Goal: Transaction & Acquisition: Purchase product/service

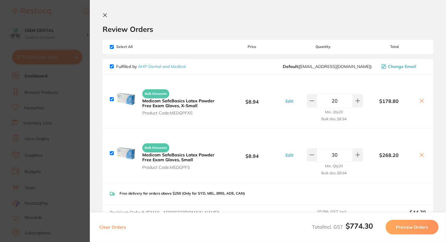
click at [105, 14] on icon at bounding box center [105, 15] width 5 height 5
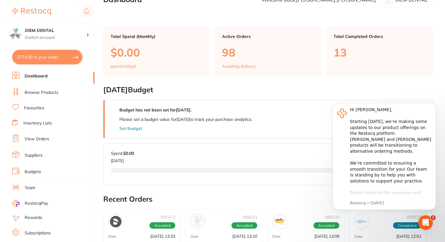
scroll to position [19, 0]
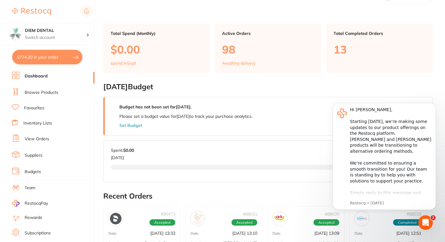
click at [60, 63] on button "$774.30 in your order" at bounding box center [47, 57] width 70 height 15
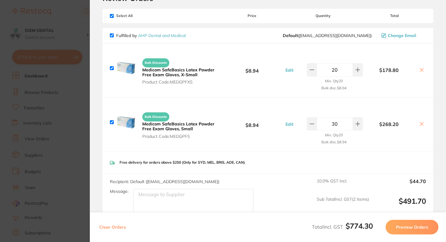
scroll to position [33, 0]
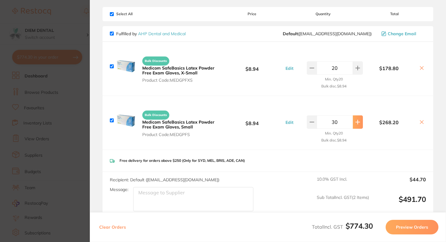
click at [359, 120] on icon at bounding box center [358, 122] width 5 height 5
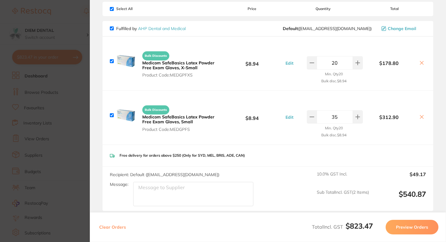
scroll to position [38, 0]
click at [312, 119] on icon at bounding box center [312, 117] width 5 height 5
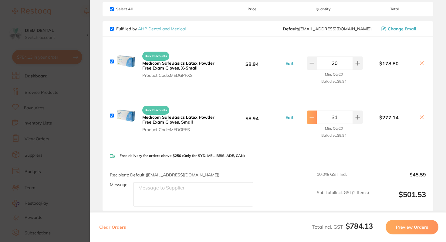
click at [312, 119] on icon at bounding box center [312, 117] width 5 height 5
type input "30"
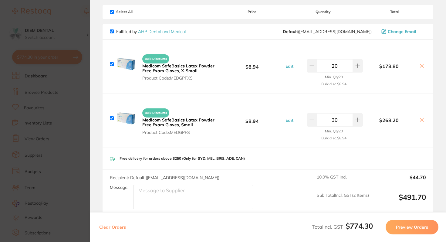
scroll to position [0, 0]
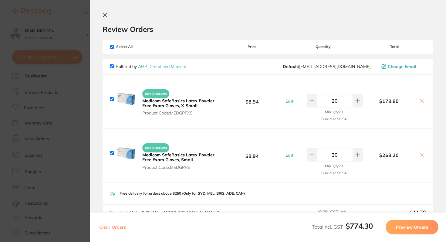
click at [102, 12] on section "Review Orders Your orders are being processed and we will notify you once we ha…" at bounding box center [268, 121] width 356 height 242
click at [105, 14] on icon at bounding box center [105, 15] width 5 height 5
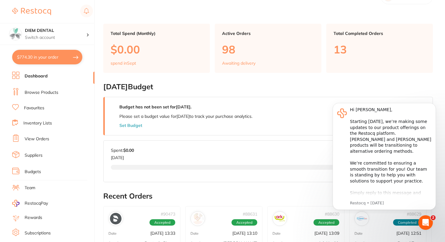
click at [37, 91] on link "Browse Products" at bounding box center [42, 93] width 34 height 6
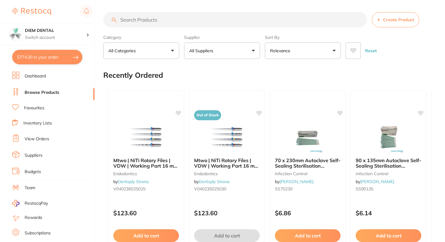
click at [34, 136] on link "View Orders" at bounding box center [37, 139] width 25 height 6
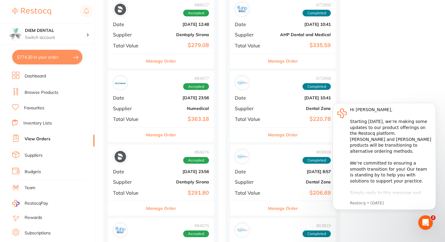
scroll to position [292, 0]
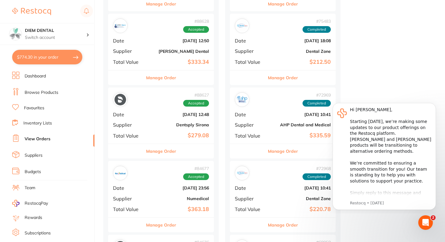
click at [36, 91] on link "Browse Products" at bounding box center [42, 93] width 34 height 6
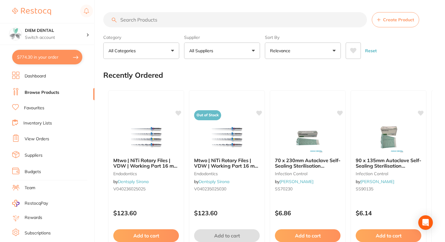
click at [146, 20] on input "search" at bounding box center [235, 19] width 264 height 15
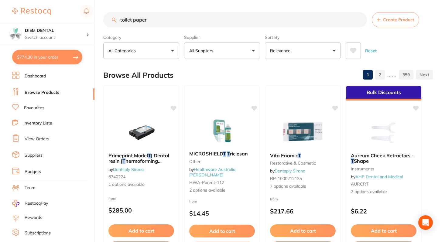
type input "toilet paper"
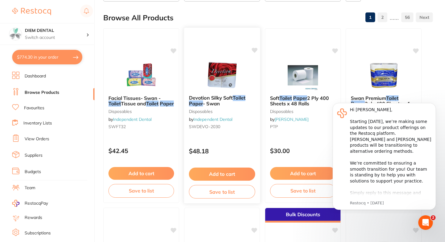
scroll to position [58, 0]
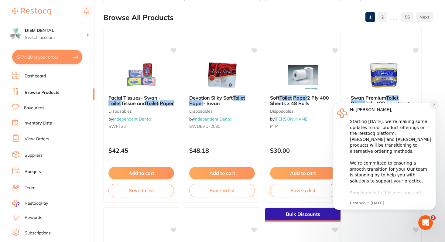
click at [433, 105] on icon "Dismiss notification" at bounding box center [433, 104] width 3 height 3
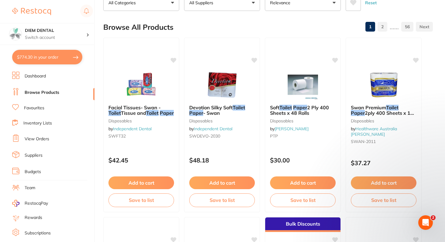
scroll to position [47, 0]
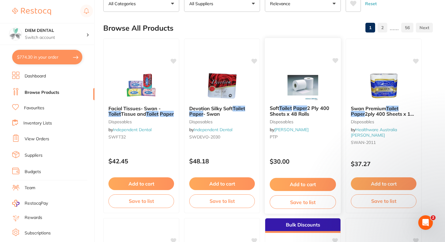
click at [300, 90] on img at bounding box center [303, 85] width 40 height 31
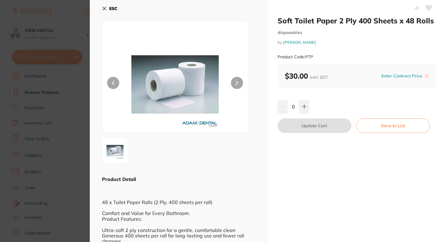
scroll to position [1, 0]
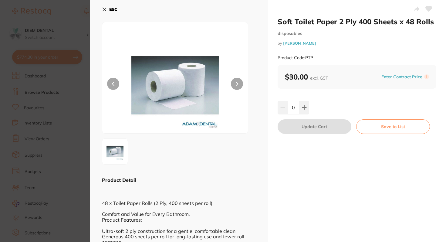
click at [105, 10] on icon at bounding box center [104, 9] width 5 height 5
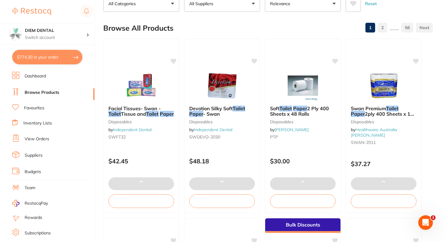
type input "35"
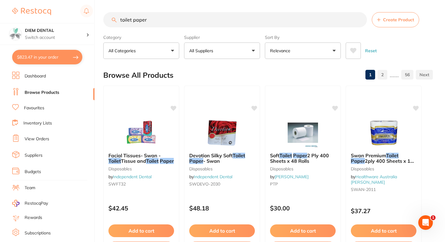
scroll to position [0, 0]
drag, startPoint x: 153, startPoint y: 23, endPoint x: 100, endPoint y: 20, distance: 53.0
click at [100, 21] on div "$823.47 DIEM DENTAL Switch account DIEM DENTAL $823.47 in your order Dashboard …" at bounding box center [222, 121] width 445 height 242
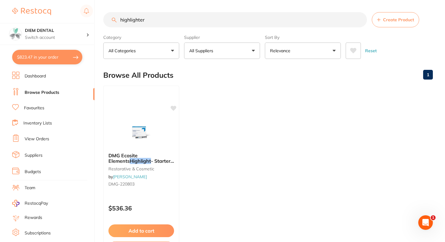
click at [60, 57] on button "$823.47 in your order" at bounding box center [47, 57] width 70 height 15
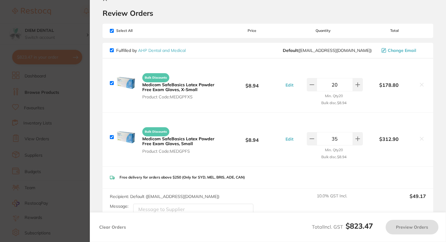
scroll to position [17, 0]
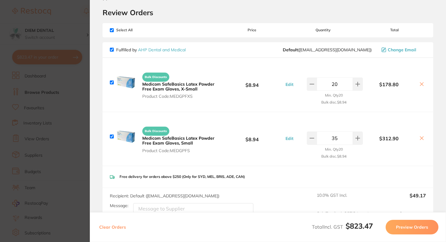
click at [177, 84] on b "Medicom SafeBasics Latex Powder Free Exam Gloves, X-Small" at bounding box center [178, 86] width 72 height 10
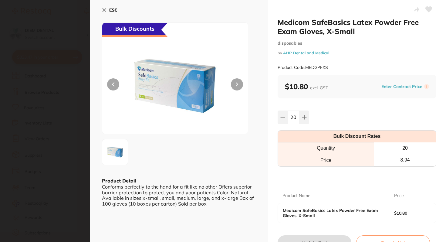
click at [104, 9] on icon at bounding box center [104, 10] width 5 height 5
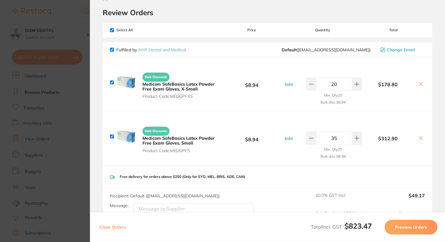
scroll to position [0, 0]
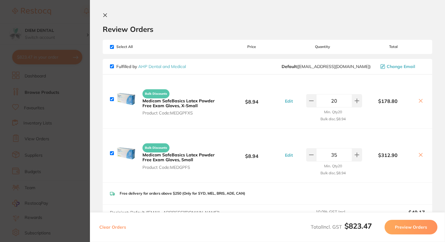
click at [103, 14] on icon at bounding box center [105, 15] width 5 height 5
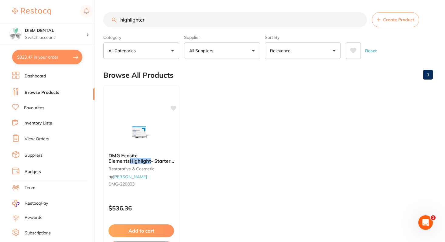
drag, startPoint x: 153, startPoint y: 16, endPoint x: 77, endPoint y: 19, distance: 76.3
click at [77, 19] on div "$823.47 DIEM DENTAL Switch account DIEM DENTAL $823.47 in your order Dashboard …" at bounding box center [222, 121] width 445 height 242
drag, startPoint x: 148, startPoint y: 22, endPoint x: 55, endPoint y: 22, distance: 92.3
click at [55, 22] on div "$823.47 DIEM DENTAL Switch account DIEM DENTAL $823.47 in your order Dashboard …" at bounding box center [222, 121] width 445 height 242
type input "gloves"
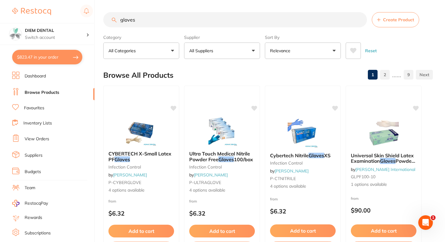
click at [239, 49] on button "All Suppliers" at bounding box center [222, 51] width 76 height 16
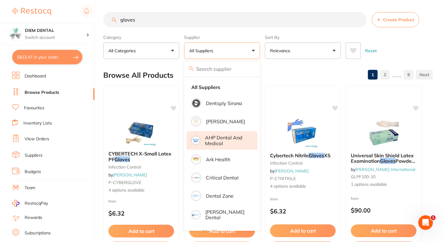
click at [229, 142] on p "AHP Dental and Medical" at bounding box center [227, 140] width 44 height 11
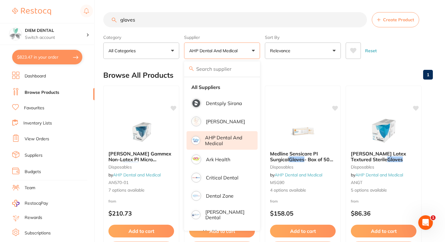
click at [254, 54] on button "AHP Dental and Medical" at bounding box center [222, 51] width 76 height 16
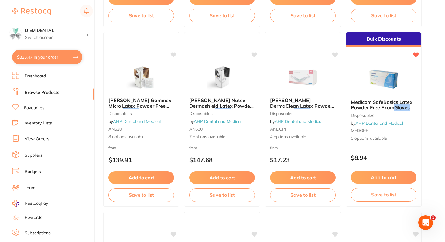
scroll to position [779, 0]
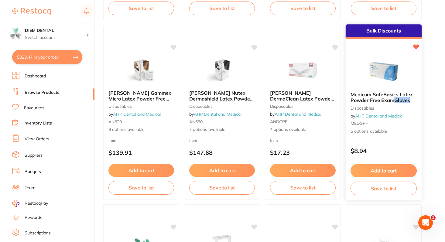
click at [376, 98] on span "Medicom SafeBasics Latex Powder Free Exam" at bounding box center [381, 97] width 62 height 12
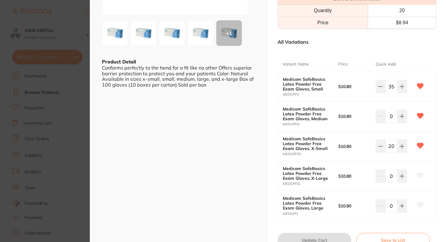
scroll to position [162, 0]
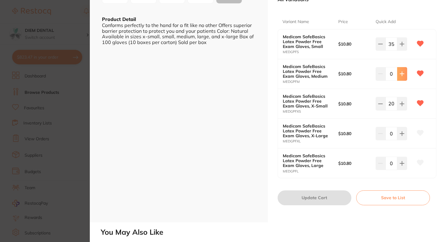
click at [402, 75] on icon at bounding box center [402, 73] width 5 height 5
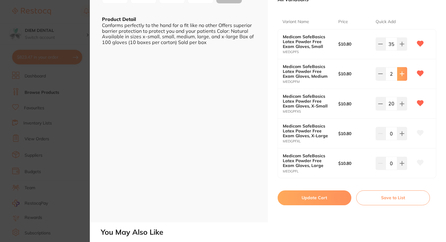
scroll to position [0, 0]
click at [402, 75] on icon at bounding box center [402, 73] width 5 height 5
click at [403, 74] on icon at bounding box center [402, 73] width 5 height 5
type input "5"
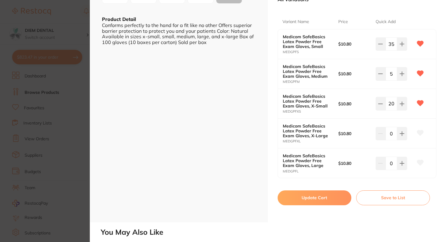
click at [323, 200] on button "Update Cart" at bounding box center [315, 197] width 74 height 15
checkbox input "false"
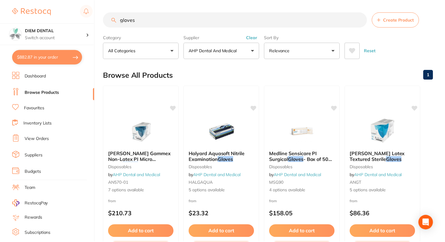
scroll to position [779, 0]
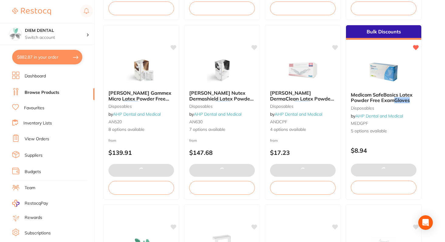
click at [52, 55] on button "$882.87 in your order" at bounding box center [47, 57] width 70 height 15
checkbox input "true"
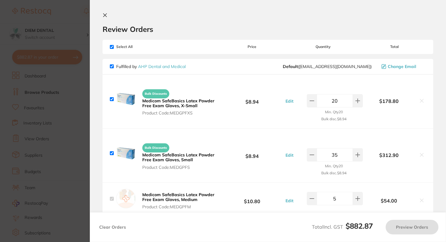
scroll to position [0, 0]
checkbox input "true"
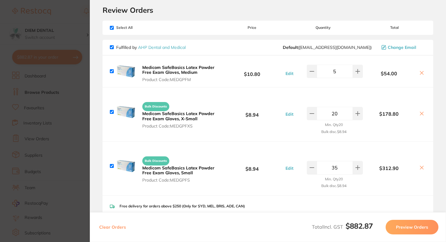
scroll to position [18, 0]
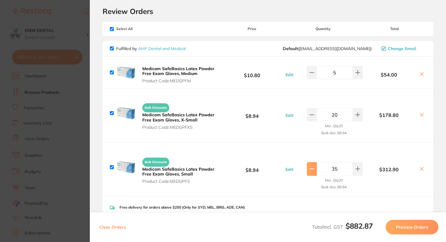
click at [311, 173] on button at bounding box center [312, 168] width 10 height 13
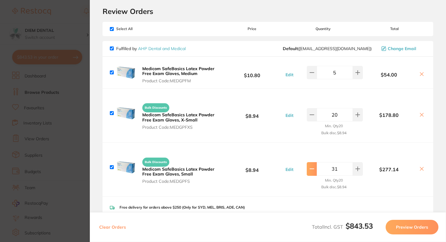
type input "30"
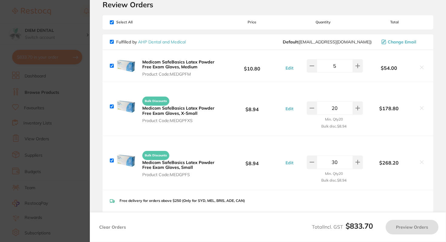
scroll to position [0, 0]
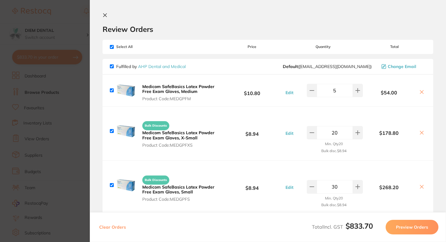
click at [105, 14] on icon at bounding box center [105, 15] width 5 height 5
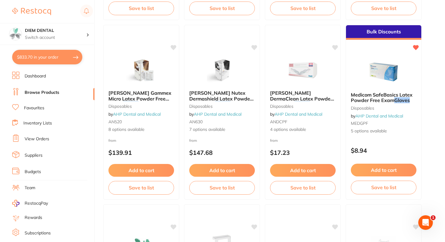
click at [43, 55] on button "$833.70 in your order" at bounding box center [47, 57] width 70 height 15
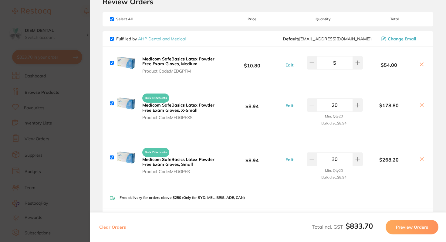
scroll to position [0, 0]
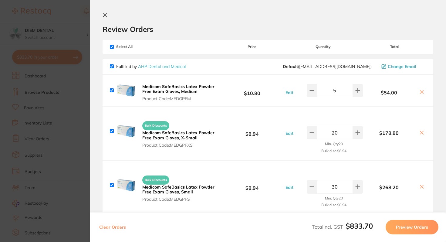
click at [105, 13] on icon at bounding box center [105, 15] width 5 height 5
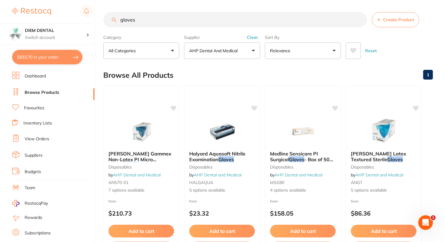
drag, startPoint x: 146, startPoint y: 19, endPoint x: 104, endPoint y: 19, distance: 42.2
click at [104, 19] on input "gloves" at bounding box center [235, 19] width 264 height 15
type input "b"
type input "braket drape"
click at [228, 50] on p "AHP Dental and Medical" at bounding box center [214, 51] width 51 height 6
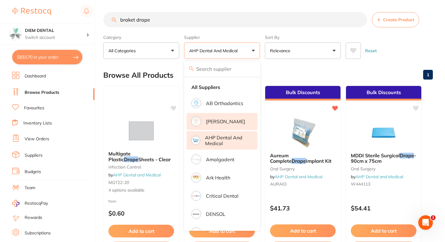
click at [215, 120] on p "[PERSON_NAME]" at bounding box center [225, 121] width 39 height 5
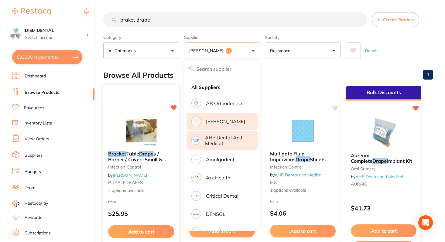
click at [130, 132] on img at bounding box center [141, 130] width 40 height 31
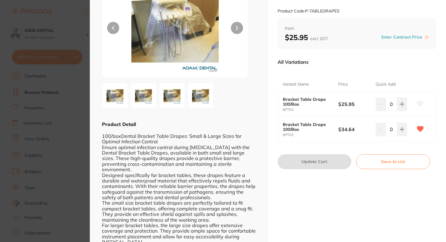
scroll to position [57, 0]
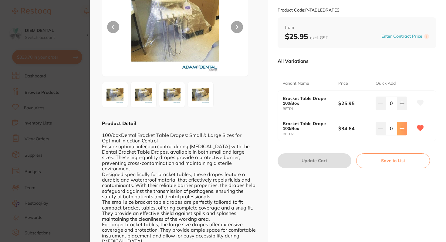
click at [398, 128] on button at bounding box center [402, 128] width 10 height 13
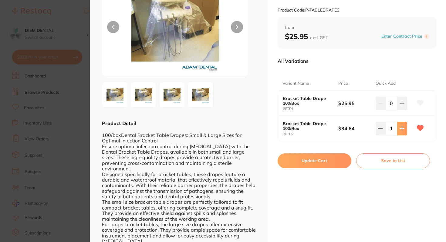
click at [403, 127] on icon at bounding box center [402, 128] width 5 height 5
type input "4"
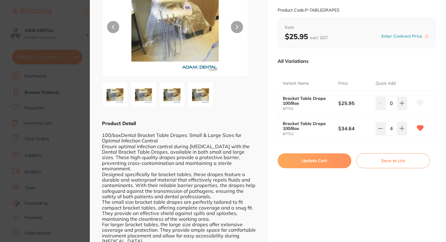
click at [314, 161] on button "Update Cart" at bounding box center [315, 160] width 74 height 15
checkbox input "false"
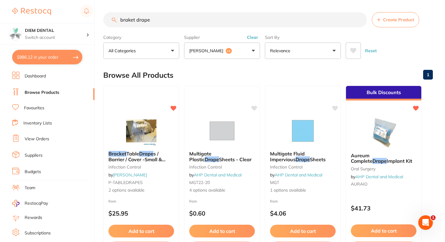
drag, startPoint x: 156, startPoint y: 12, endPoint x: 86, endPoint y: -2, distance: 71.5
click at [86, 0] on html "$986.12 DIEM DENTAL Switch account DIEM DENTAL $986.12 in your order Dashboard …" at bounding box center [222, 121] width 445 height 242
type input "shimstock"
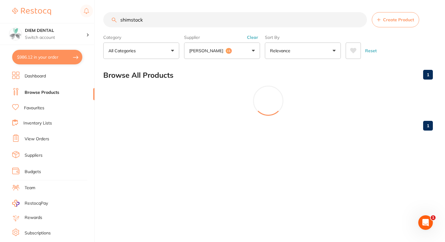
click at [226, 50] on span "+1" at bounding box center [229, 51] width 6 height 6
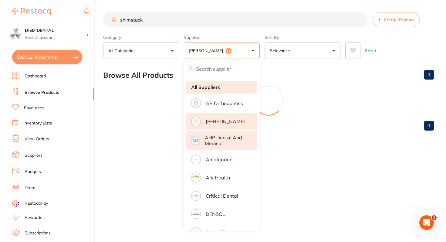
click at [210, 90] on strong "All Suppliers" at bounding box center [205, 86] width 29 height 5
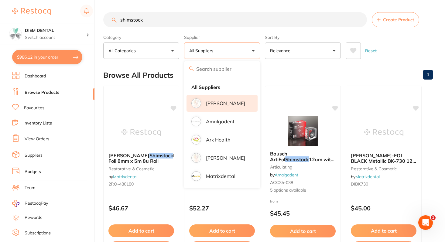
click at [225, 107] on li "[PERSON_NAME]" at bounding box center [221, 103] width 71 height 17
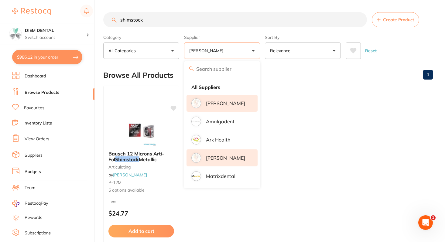
click at [228, 157] on p "[PERSON_NAME]" at bounding box center [225, 157] width 39 height 5
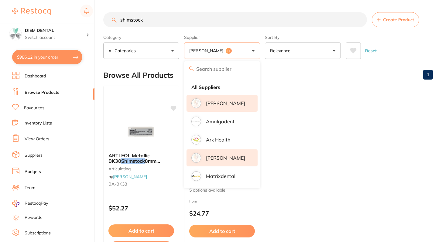
click at [254, 54] on button "Adam Dental +1" at bounding box center [222, 51] width 76 height 16
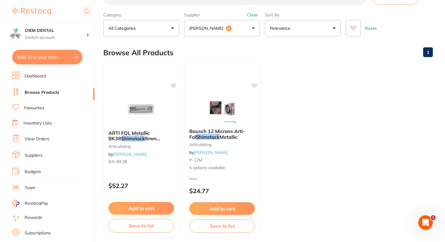
scroll to position [23, 0]
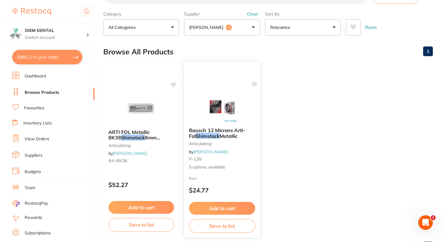
click at [224, 106] on img at bounding box center [222, 107] width 40 height 31
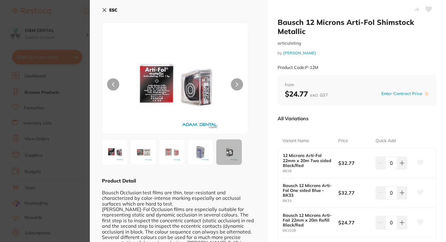
click at [144, 153] on img at bounding box center [144, 152] width 22 height 22
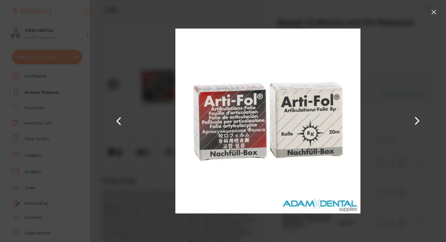
click at [417, 124] on button at bounding box center [417, 120] width 15 height 121
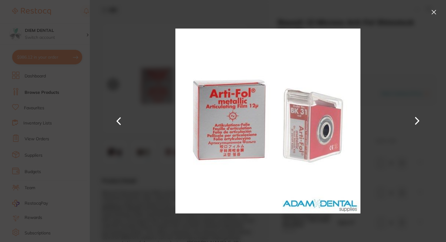
click at [417, 124] on button at bounding box center [417, 120] width 15 height 121
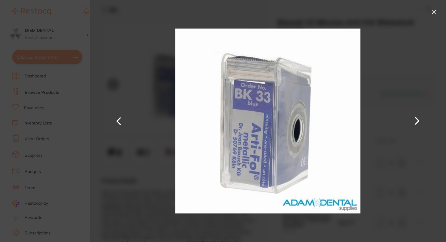
click at [417, 124] on button at bounding box center [417, 120] width 15 height 121
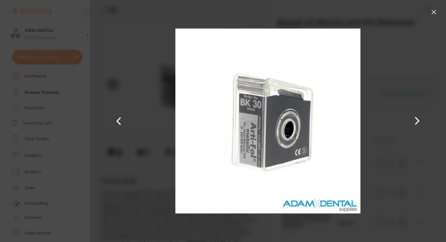
click at [417, 124] on button at bounding box center [417, 120] width 15 height 121
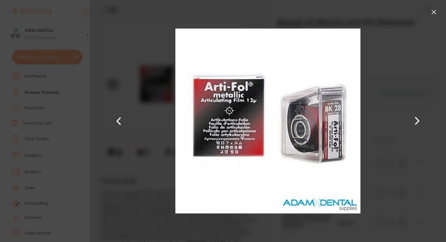
click at [417, 124] on button at bounding box center [417, 120] width 15 height 121
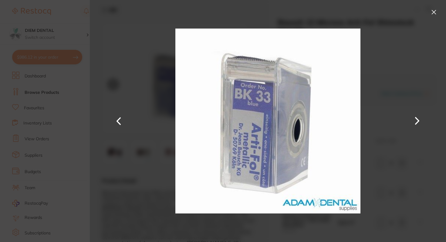
click at [417, 124] on button at bounding box center [417, 120] width 15 height 121
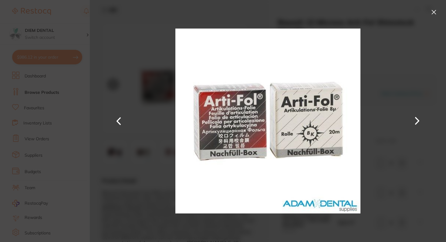
click at [417, 124] on button at bounding box center [417, 120] width 15 height 121
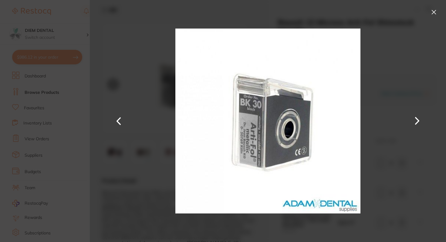
click at [433, 13] on button at bounding box center [434, 12] width 10 height 10
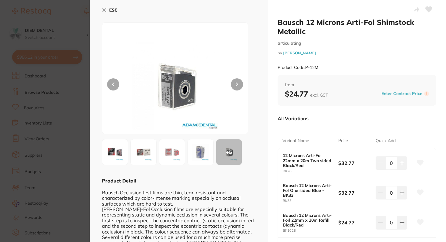
click at [106, 9] on icon at bounding box center [104, 10] width 5 height 5
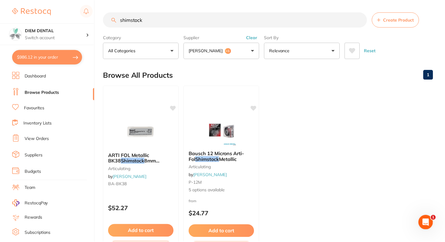
scroll to position [23, 0]
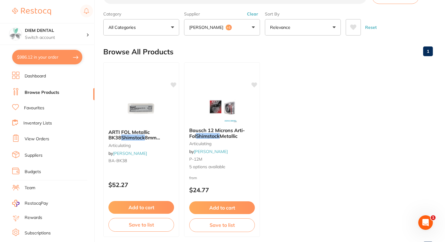
click at [240, 22] on button "Adam Dental +1" at bounding box center [222, 27] width 76 height 16
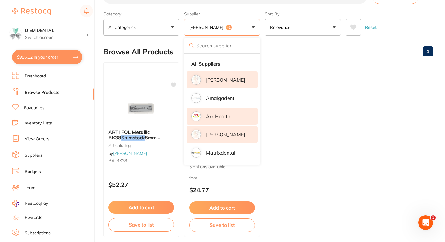
click at [227, 121] on li "Ark Health" at bounding box center [221, 116] width 71 height 17
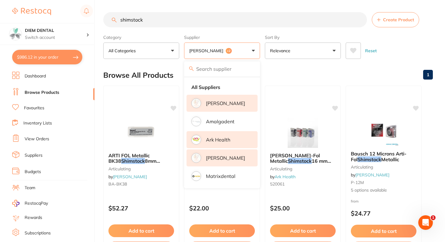
scroll to position [0, 0]
click at [244, 47] on button "Adam Dental +2" at bounding box center [222, 51] width 76 height 16
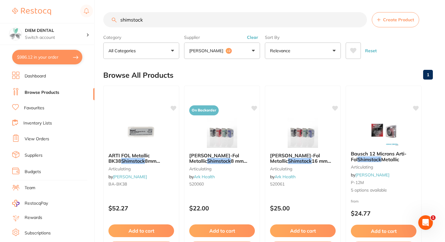
click at [207, 53] on p "[PERSON_NAME]" at bounding box center [207, 51] width 36 height 6
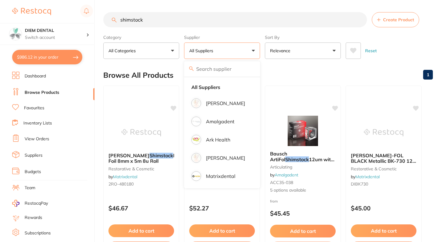
drag, startPoint x: 155, startPoint y: 22, endPoint x: 94, endPoint y: 22, distance: 61.3
click at [94, 22] on div "$986.12 DIEM DENTAL Switch account DIEM DENTAL $986.12 in your order Dashboard …" at bounding box center [222, 121] width 445 height 242
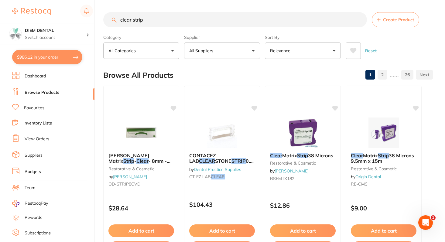
click at [227, 57] on button "All Suppliers" at bounding box center [222, 51] width 76 height 16
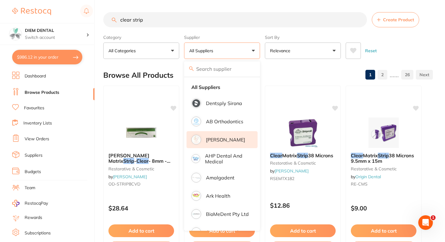
click at [220, 135] on li "[PERSON_NAME]" at bounding box center [221, 139] width 71 height 17
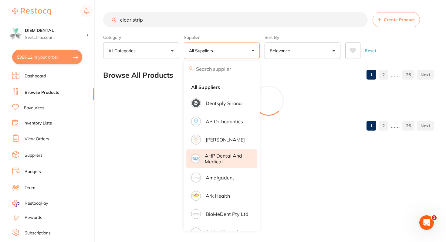
click at [223, 162] on p "AHP Dental and Medical" at bounding box center [227, 158] width 44 height 11
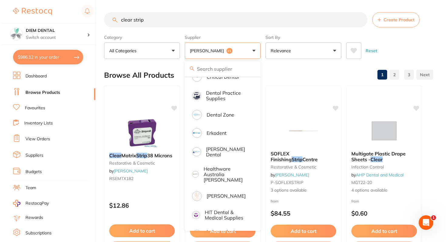
scroll to position [159, 0]
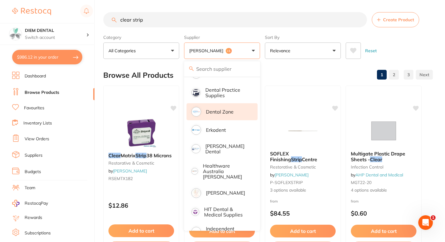
click at [227, 108] on li "Dental Zone" at bounding box center [221, 111] width 71 height 17
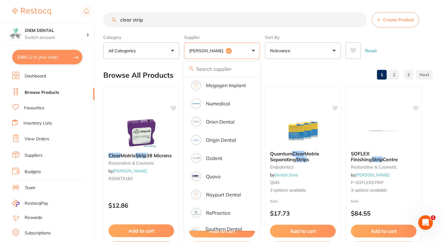
scroll to position [483, 0]
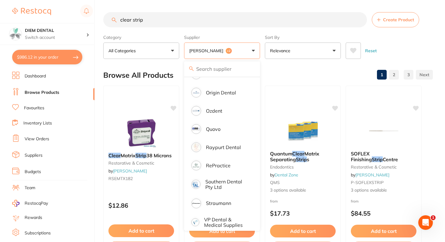
click at [245, 49] on button "[PERSON_NAME] +2" at bounding box center [222, 51] width 76 height 16
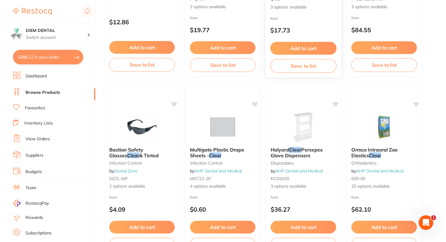
scroll to position [0, 0]
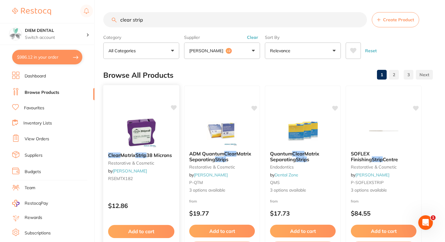
click at [140, 130] on img at bounding box center [141, 132] width 40 height 31
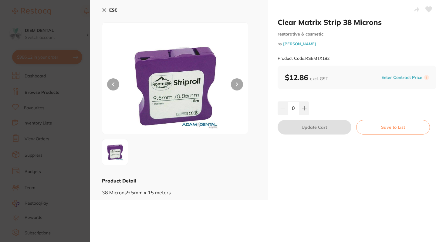
click at [107, 10] on button "ESC" at bounding box center [109, 10] width 15 height 10
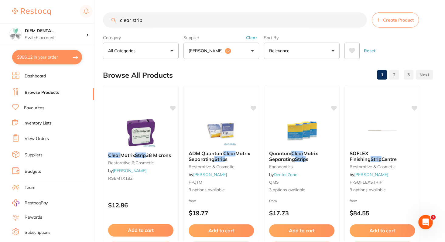
scroll to position [22, 0]
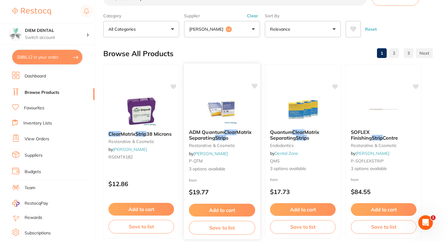
click at [223, 111] on img at bounding box center [222, 109] width 40 height 31
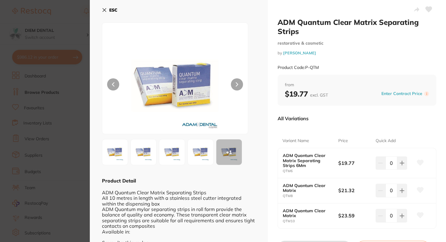
click at [234, 87] on button at bounding box center [237, 84] width 12 height 12
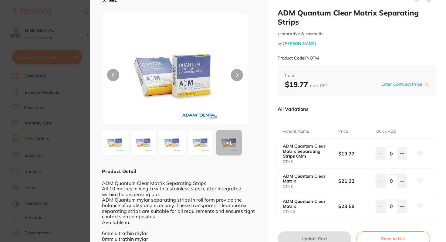
scroll to position [5, 0]
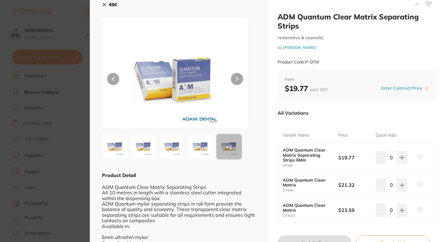
click at [201, 140] on img at bounding box center [201, 147] width 22 height 22
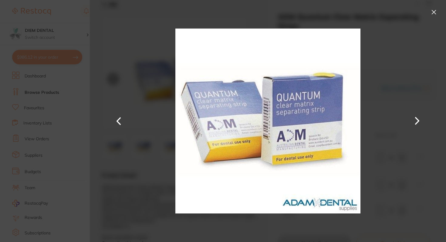
click at [433, 10] on button at bounding box center [434, 12] width 10 height 10
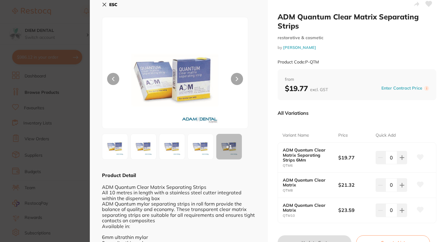
scroll to position [0, 0]
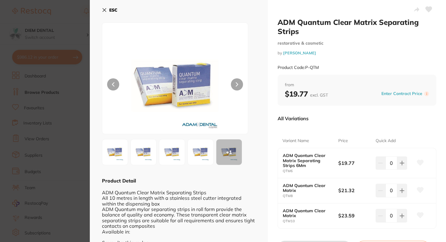
click at [105, 9] on icon at bounding box center [104, 10] width 3 height 3
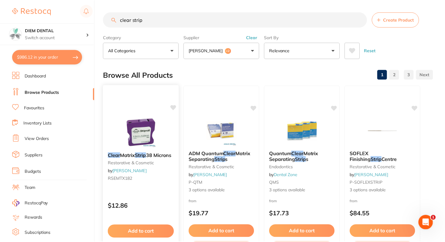
scroll to position [22, 0]
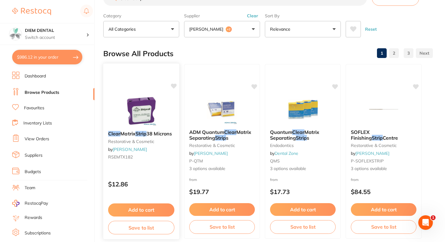
click at [150, 100] on img at bounding box center [141, 110] width 40 height 31
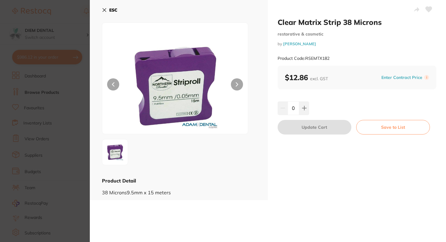
click at [104, 11] on icon at bounding box center [104, 10] width 5 height 5
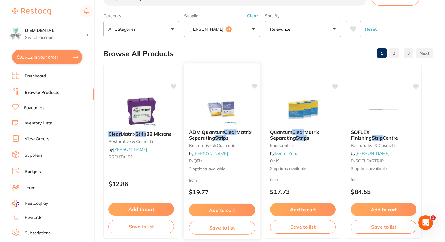
click at [220, 113] on img at bounding box center [222, 109] width 40 height 31
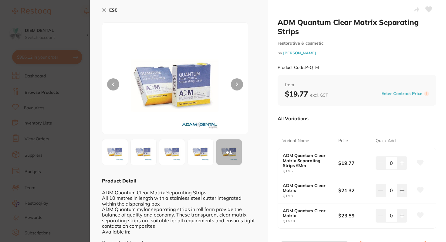
click at [105, 10] on icon at bounding box center [104, 10] width 5 height 5
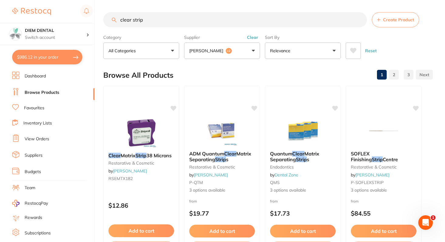
drag, startPoint x: 149, startPoint y: 21, endPoint x: 67, endPoint y: 16, distance: 81.5
click at [67, 19] on div "$986.12 DIEM DENTAL Switch account DIEM DENTAL $986.12 in your order Dashboard …" at bounding box center [222, 121] width 445 height 242
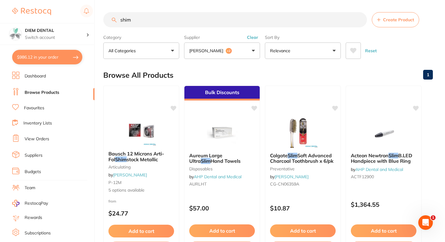
drag, startPoint x: 137, startPoint y: 20, endPoint x: 92, endPoint y: 19, distance: 45.2
click at [92, 19] on div "$986.12 DIEM DENTAL Switch account DIEM DENTAL $986.12 in your order Dashboard …" at bounding box center [222, 121] width 445 height 242
type input "clear strip"
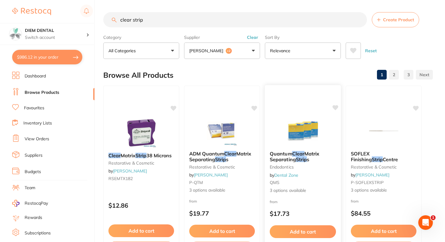
click at [295, 141] on img at bounding box center [303, 130] width 40 height 31
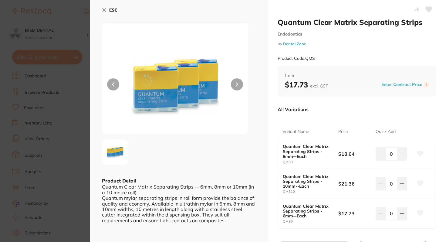
click at [237, 87] on button at bounding box center [237, 84] width 12 height 12
click at [104, 10] on icon at bounding box center [104, 10] width 3 height 3
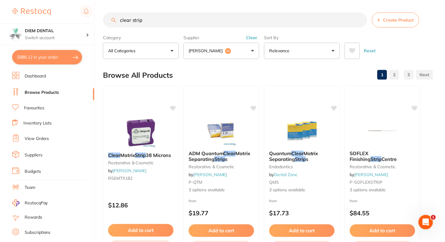
scroll to position [26, 0]
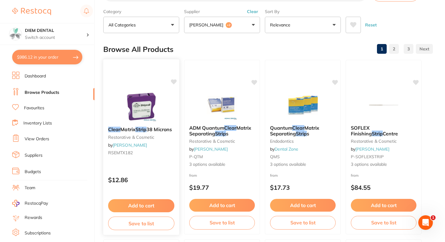
click at [149, 111] on img at bounding box center [141, 106] width 40 height 31
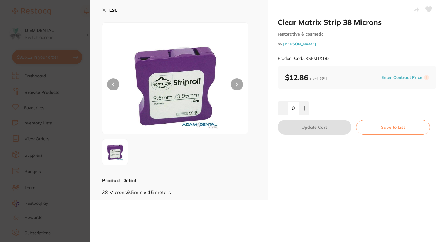
click at [104, 10] on icon at bounding box center [104, 10] width 5 height 5
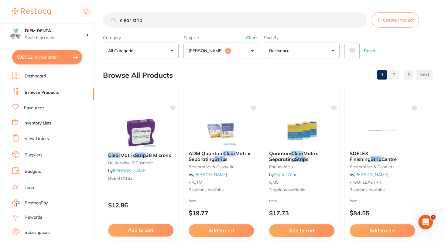
scroll to position [26, 0]
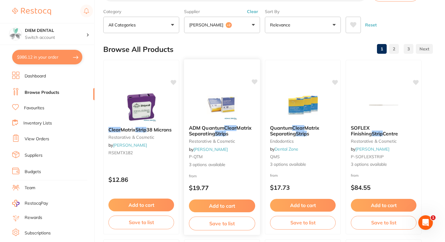
click at [217, 99] on img at bounding box center [222, 105] width 40 height 31
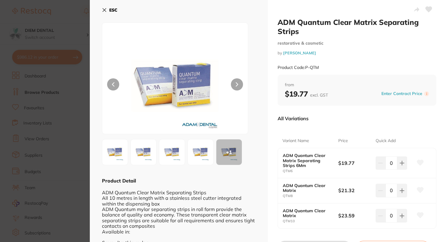
click at [202, 155] on img at bounding box center [201, 152] width 22 height 22
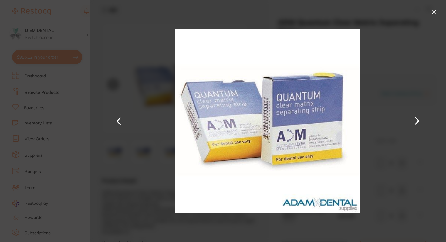
click at [436, 15] on button at bounding box center [434, 12] width 10 height 10
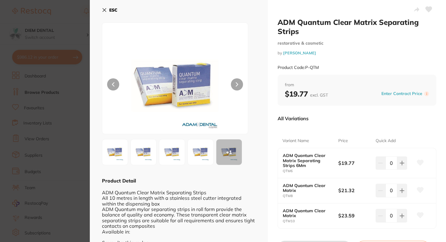
click at [104, 7] on button "ESC" at bounding box center [109, 10] width 15 height 10
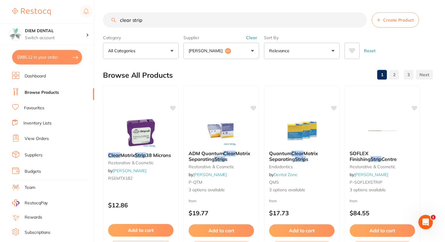
scroll to position [26, 0]
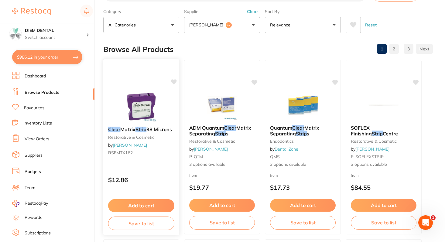
click at [131, 97] on img at bounding box center [141, 106] width 40 height 31
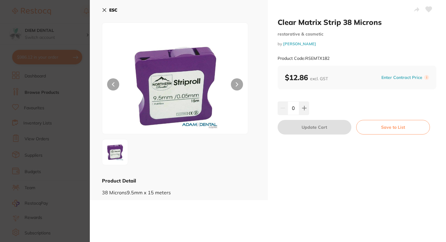
click at [309, 105] on div "0" at bounding box center [357, 107] width 159 height 13
click at [303, 106] on icon at bounding box center [304, 108] width 5 height 5
type input "1"
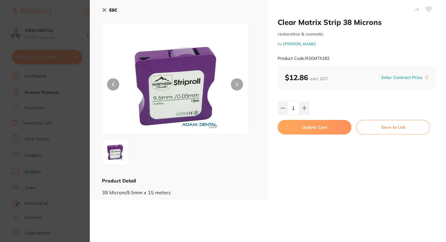
click at [313, 128] on button "Update Cart" at bounding box center [315, 127] width 74 height 15
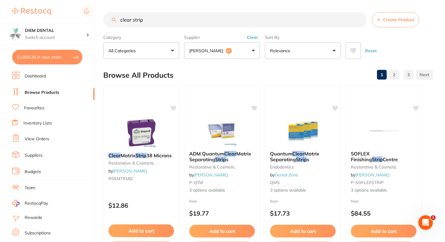
drag, startPoint x: 159, startPoint y: 20, endPoint x: 61, endPoint y: 16, distance: 98.2
click at [61, 17] on div "$1,000.26 DIEM DENTAL Switch account DIEM DENTAL $1,000.26 in your order Dashbo…" at bounding box center [222, 121] width 445 height 242
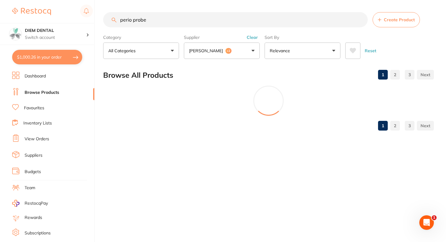
click at [221, 54] on button "[PERSON_NAME] +2" at bounding box center [222, 51] width 76 height 16
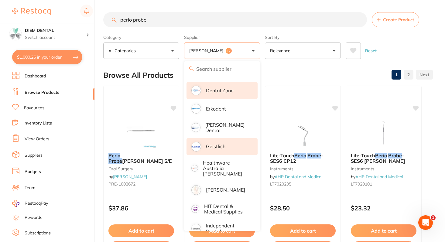
scroll to position [177, 0]
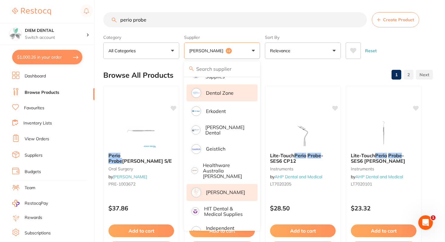
click at [226, 189] on p "[PERSON_NAME]" at bounding box center [225, 191] width 39 height 5
click at [171, 19] on input "perio probe" at bounding box center [235, 19] width 264 height 15
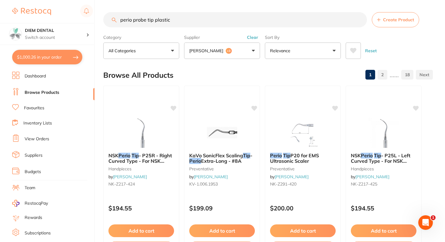
drag, startPoint x: 176, startPoint y: 22, endPoint x: 28, endPoint y: 19, distance: 148.5
click at [28, 20] on div "$1,000.26 DIEM DENTAL Switch account DIEM DENTAL $1,000.26 in your order Dashbo…" at bounding box center [222, 121] width 445 height 242
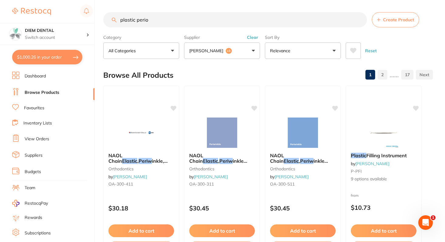
click at [217, 53] on p "[PERSON_NAME]" at bounding box center [207, 51] width 36 height 6
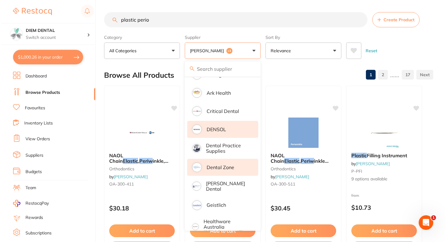
scroll to position [102, 0]
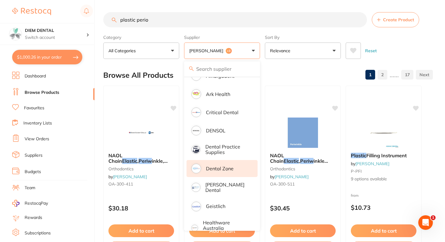
click at [222, 176] on li "Dental Zone" at bounding box center [221, 168] width 71 height 17
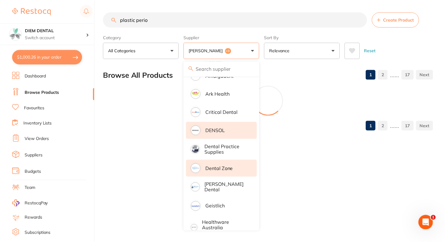
scroll to position [0, 0]
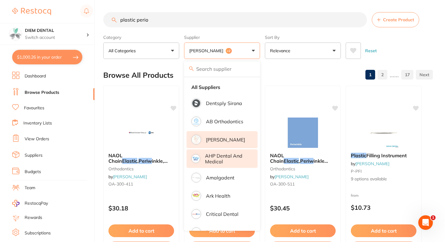
click at [231, 139] on p "[PERSON_NAME]" at bounding box center [225, 139] width 39 height 5
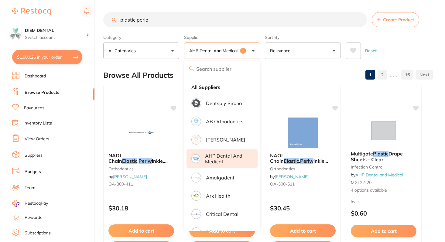
click at [229, 159] on p "AHP Dental and Medical" at bounding box center [227, 158] width 44 height 11
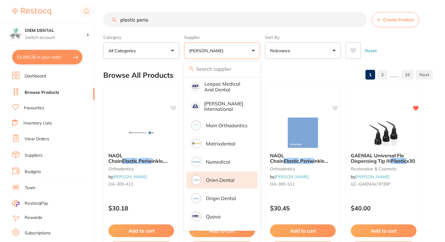
scroll to position [429, 0]
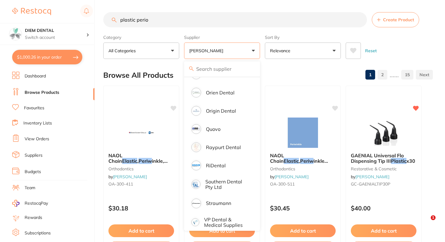
click at [250, 55] on button "[PERSON_NAME]" at bounding box center [222, 51] width 76 height 16
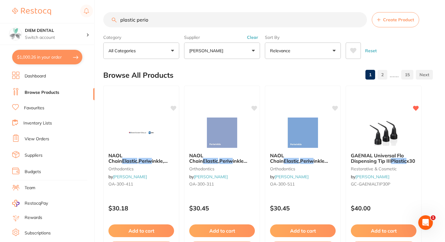
scroll to position [0, 0]
drag, startPoint x: 156, startPoint y: 22, endPoint x: 72, endPoint y: 16, distance: 84.6
click at [72, 16] on div "$1,000.26 DIEM DENTAL Switch account DIEM DENTAL $1,000.26 in your order Dashbo…" at bounding box center [222, 121] width 445 height 242
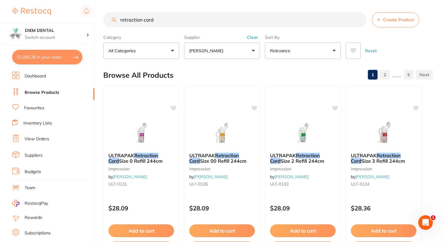
click at [222, 49] on p "[PERSON_NAME]" at bounding box center [207, 51] width 36 height 6
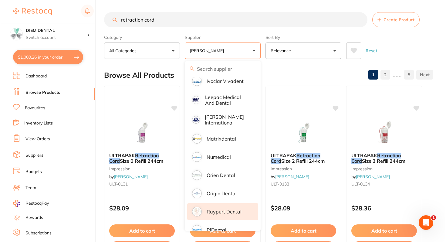
scroll to position [241, 0]
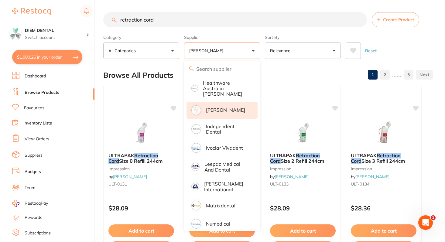
drag, startPoint x: 164, startPoint y: 24, endPoint x: 43, endPoint y: 12, distance: 121.8
click at [43, 12] on div "$1,000.26 DIEM DENTAL Switch account DIEM DENTAL $1,000.26 in your order Dashbo…" at bounding box center [222, 121] width 445 height 242
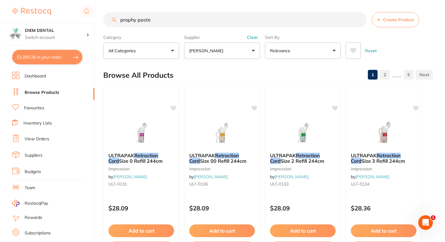
type input "prophy paste"
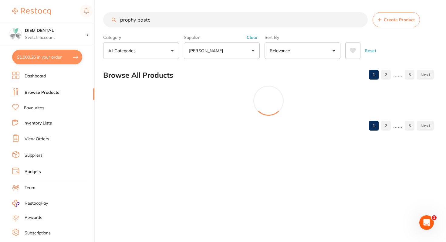
click at [210, 47] on button "[PERSON_NAME]" at bounding box center [222, 51] width 76 height 16
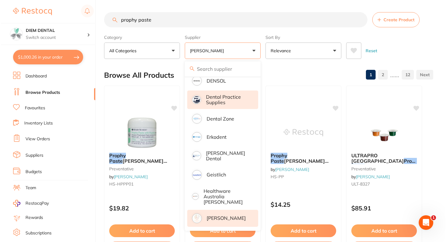
scroll to position [141, 0]
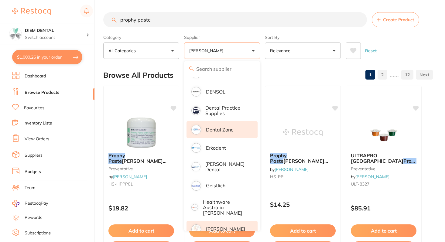
click at [230, 128] on p "Dental Zone" at bounding box center [220, 129] width 28 height 5
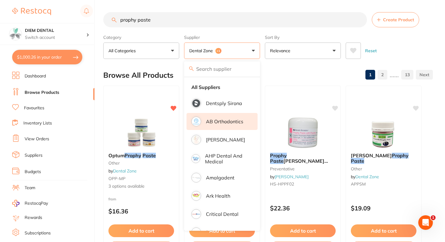
scroll to position [0, 0]
click at [252, 49] on button "Dental Zone +1" at bounding box center [222, 51] width 76 height 16
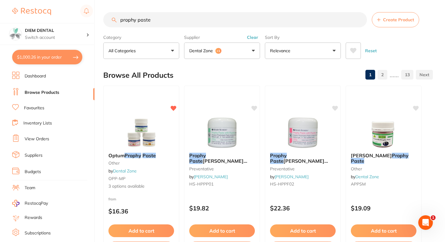
click at [254, 46] on button "Dental Zone +1" at bounding box center [222, 51] width 76 height 16
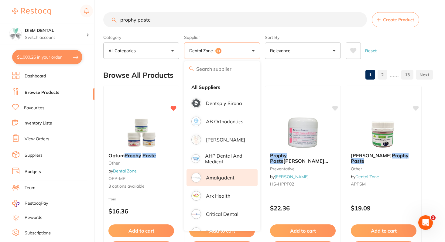
scroll to position [13, 0]
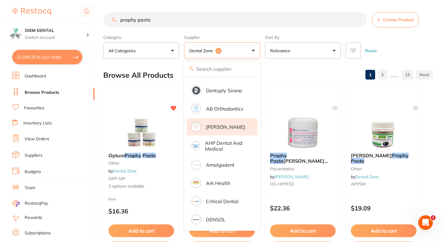
click at [231, 125] on p "[PERSON_NAME]" at bounding box center [225, 126] width 39 height 5
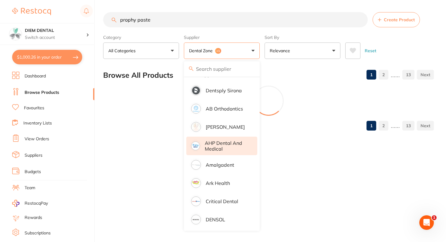
click at [227, 145] on p "AHP Dental and Medical" at bounding box center [227, 145] width 44 height 11
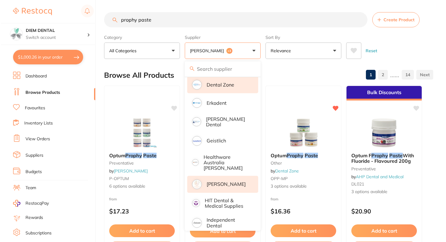
scroll to position [179, 0]
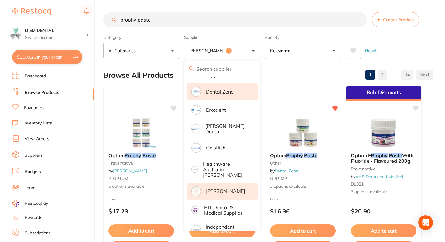
click at [223, 188] on p "[PERSON_NAME]" at bounding box center [225, 190] width 39 height 5
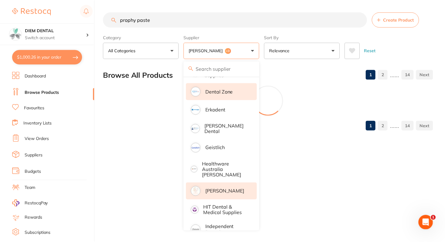
scroll to position [0, 0]
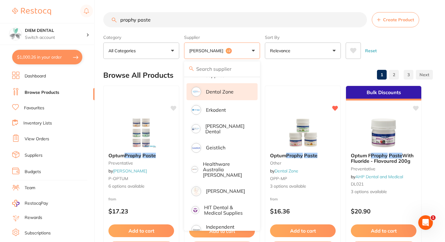
click at [252, 51] on button "Adam Dental +2" at bounding box center [222, 51] width 76 height 16
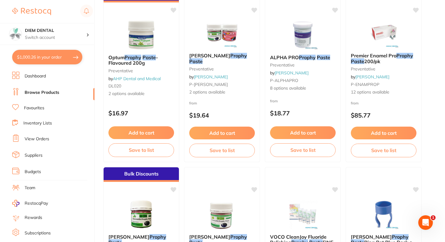
scroll to position [216, 0]
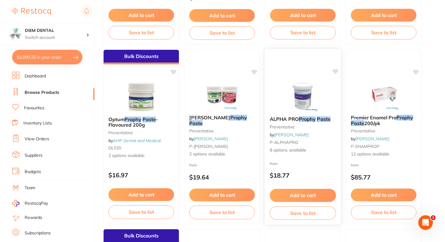
click at [303, 94] on img at bounding box center [303, 96] width 40 height 31
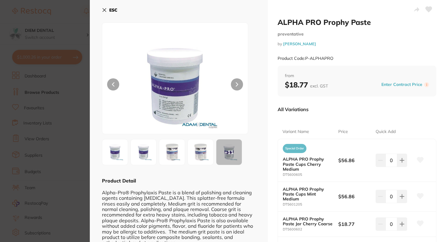
click at [104, 10] on icon at bounding box center [104, 10] width 3 height 3
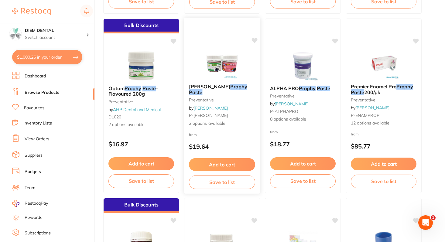
scroll to position [247, 0]
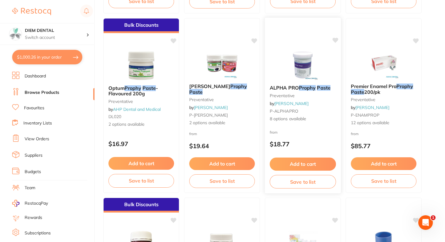
click at [299, 59] on img at bounding box center [303, 64] width 40 height 31
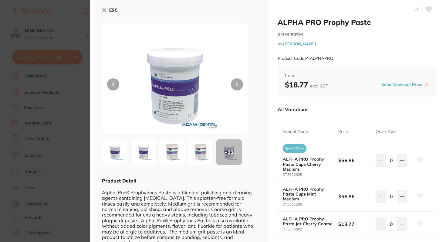
click at [107, 7] on button "ESC" at bounding box center [109, 10] width 15 height 10
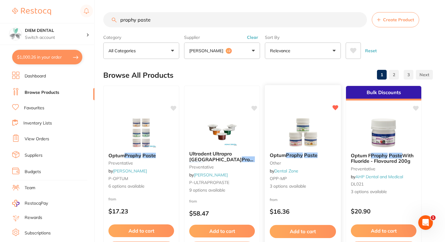
click at [298, 139] on img at bounding box center [303, 132] width 40 height 31
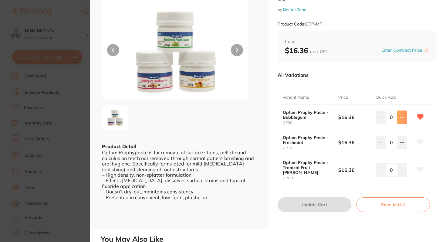
click at [403, 117] on icon at bounding box center [402, 117] width 4 height 4
type input "1"
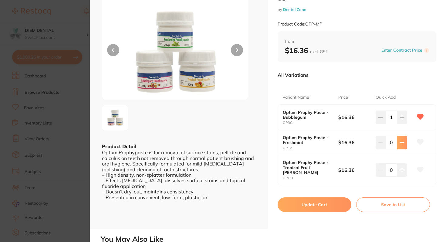
click at [401, 140] on icon at bounding box center [402, 142] width 5 height 5
type input "1"
click at [401, 168] on icon at bounding box center [402, 170] width 4 height 4
type input "1"
click at [320, 202] on button "Update Cart" at bounding box center [315, 204] width 74 height 15
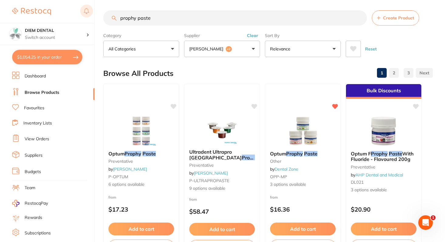
drag, startPoint x: 169, startPoint y: 19, endPoint x: 88, endPoint y: 7, distance: 81.9
click at [88, 8] on div "$1,054.25 DIEM DENTAL Switch account DIEM DENTAL $1,054.25 in your order Dashbo…" at bounding box center [222, 119] width 445 height 242
type input "cold spray"
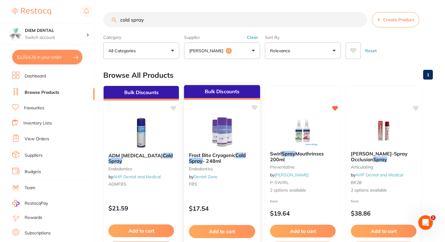
click at [220, 131] on img at bounding box center [222, 132] width 40 height 31
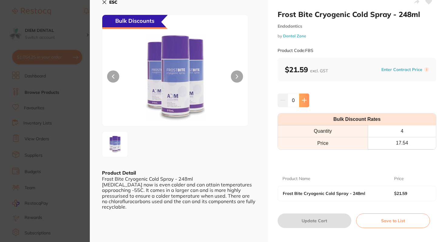
click at [305, 104] on button at bounding box center [304, 100] width 10 height 13
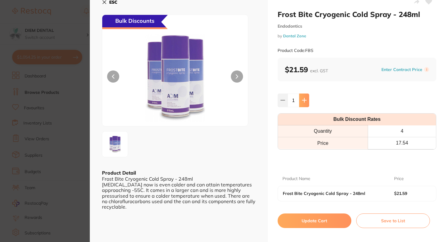
click at [305, 101] on icon at bounding box center [304, 100] width 5 height 5
type input "4"
click at [313, 220] on button "Update Cart" at bounding box center [315, 220] width 74 height 15
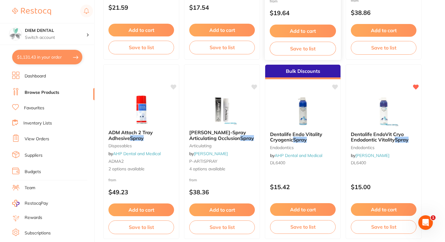
scroll to position [200, 0]
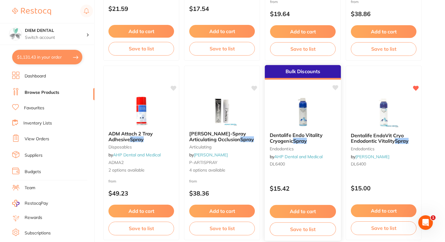
click at [302, 117] on img at bounding box center [303, 112] width 40 height 31
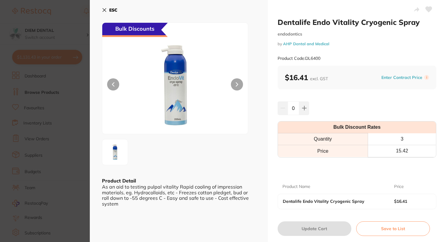
scroll to position [6, 0]
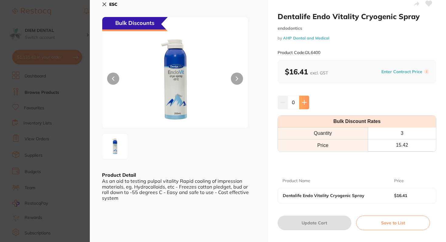
click at [302, 107] on button at bounding box center [304, 102] width 10 height 13
type input "3"
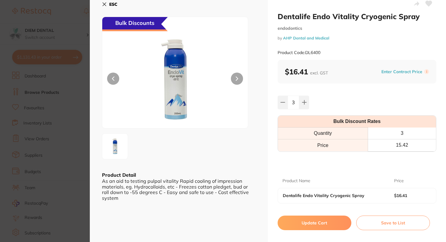
click at [310, 223] on button "Update Cart" at bounding box center [315, 223] width 74 height 15
checkbox input "false"
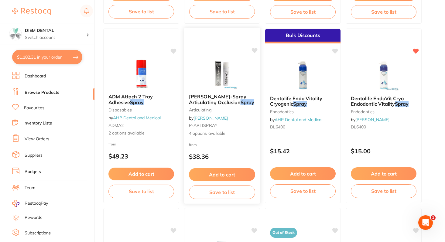
scroll to position [244, 0]
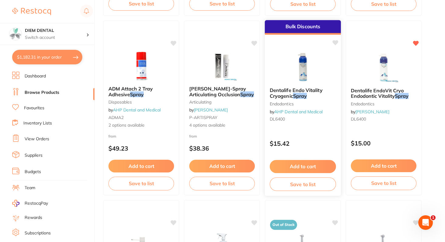
click at [293, 92] on span "Dentalife Endo Vitality Cryogenic" at bounding box center [296, 93] width 53 height 12
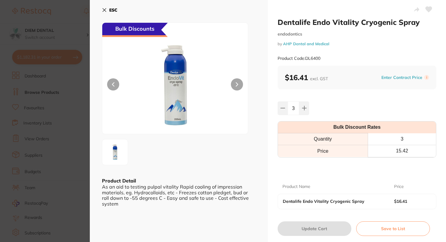
click at [105, 9] on icon at bounding box center [104, 10] width 5 height 5
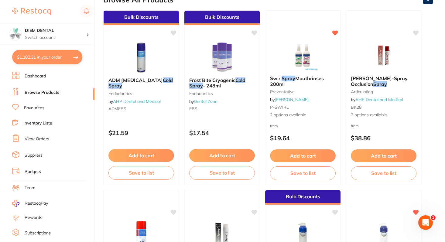
click at [56, 57] on button "$1,182.31 in your order" at bounding box center [47, 57] width 70 height 15
checkbox input "true"
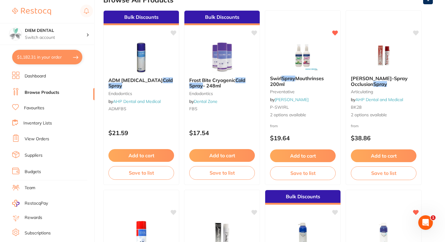
checkbox input "true"
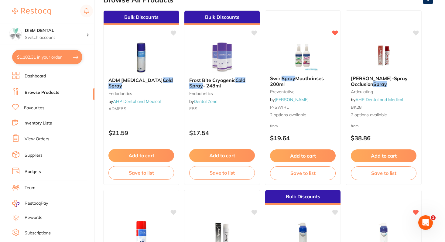
checkbox input "true"
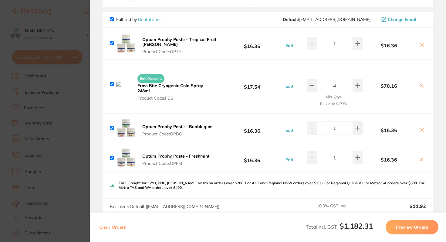
click at [421, 84] on icon at bounding box center [422, 85] width 5 height 5
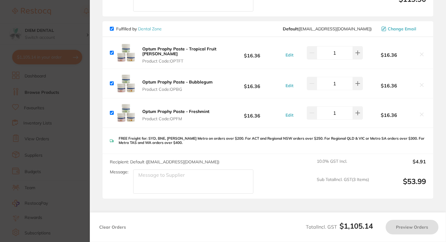
checkbox input "true"
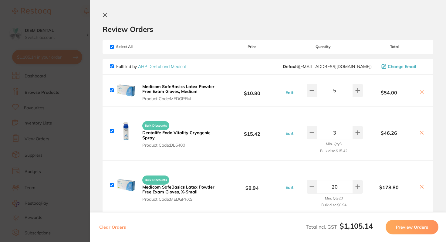
click at [104, 12] on section "Review Orders Your orders are being processed and we will notify you once we ha…" at bounding box center [268, 121] width 356 height 242
click at [104, 15] on icon at bounding box center [105, 15] width 5 height 5
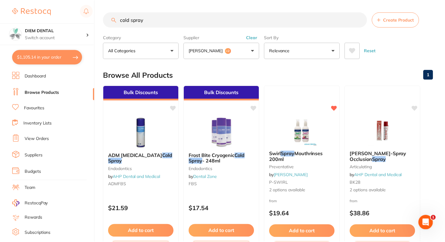
scroll to position [75, 0]
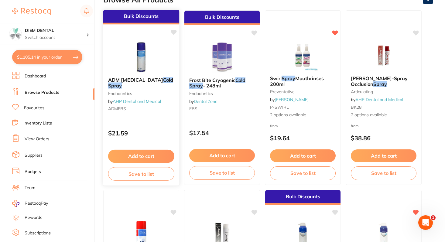
click at [133, 19] on div "Bulk Discounts" at bounding box center [141, 17] width 76 height 15
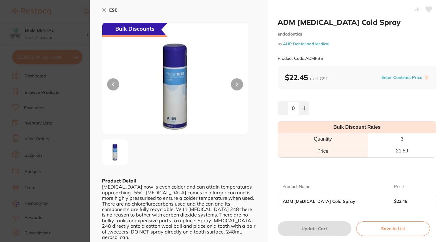
click at [104, 9] on icon at bounding box center [104, 10] width 5 height 5
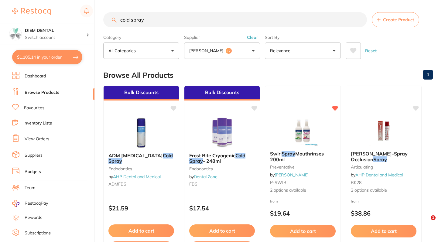
drag, startPoint x: 151, startPoint y: 21, endPoint x: 66, endPoint y: 7, distance: 86.2
click at [66, 7] on div "$1,105.14 DIEM DENTAL Switch account DIEM DENTAL $1,105.14 in your order Dashbo…" at bounding box center [222, 121] width 445 height 242
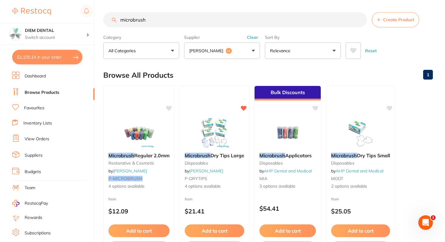
click at [244, 49] on button "Adam Dental +2" at bounding box center [222, 51] width 76 height 16
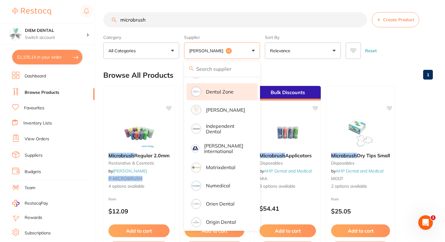
click at [238, 52] on button "Adam Dental +2" at bounding box center [222, 51] width 76 height 16
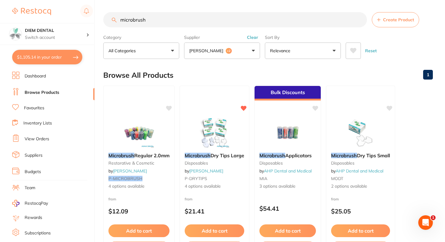
drag, startPoint x: 150, startPoint y: 17, endPoint x: 70, endPoint y: 14, distance: 79.6
click at [71, 15] on div "$1,105.14 DIEM DENTAL Switch account DIEM DENTAL $1,105.14 in your order Dashbo…" at bounding box center [222, 121] width 445 height 242
type input "dry tip"
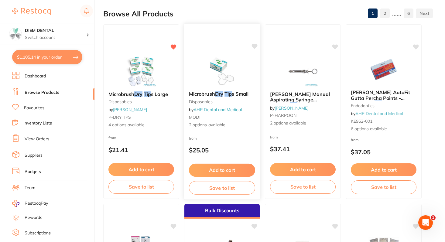
scroll to position [41, 0]
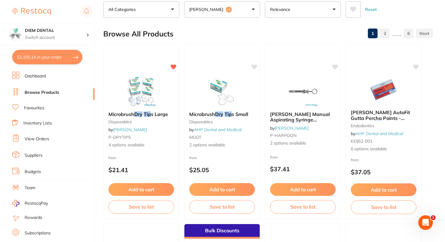
click at [232, 10] on button "Adam Dental +2" at bounding box center [222, 9] width 76 height 16
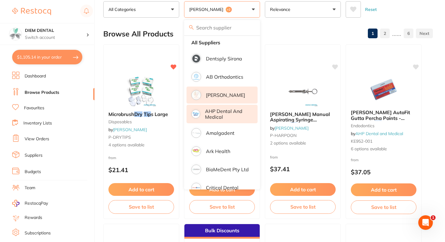
scroll to position [0, 0]
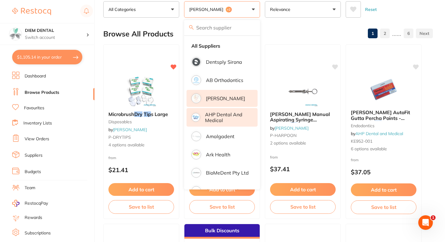
click at [223, 101] on p "[PERSON_NAME]" at bounding box center [225, 98] width 39 height 5
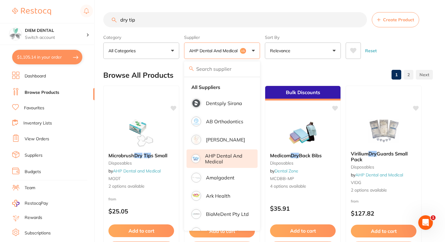
click at [224, 158] on p "AHP Dental and Medical" at bounding box center [227, 158] width 44 height 11
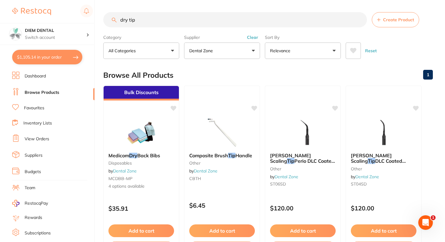
click at [138, 19] on input "dry tip" at bounding box center [235, 19] width 264 height 15
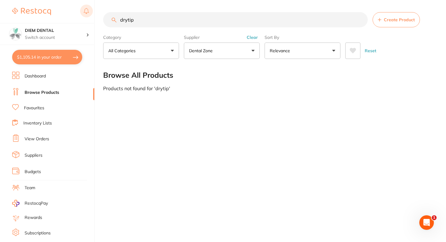
drag, startPoint x: 136, startPoint y: 22, endPoint x: 83, endPoint y: 18, distance: 53.6
click at [83, 19] on div "$1,105.14 DIEM DENTAL Switch account DIEM DENTAL $1,105.14 in your order Dashbo…" at bounding box center [223, 121] width 446 height 242
click at [133, 18] on input "microbrush" at bounding box center [235, 19] width 265 height 15
click at [155, 19] on input "micro brush" at bounding box center [235, 19] width 265 height 15
type input "micro brush"
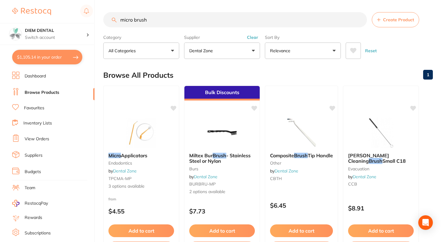
click at [211, 58] on button "Dental Zone" at bounding box center [222, 51] width 76 height 16
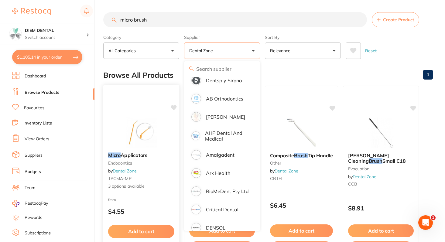
scroll to position [25, 0]
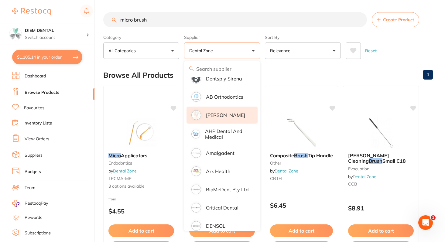
click at [217, 116] on p "[PERSON_NAME]" at bounding box center [225, 114] width 39 height 5
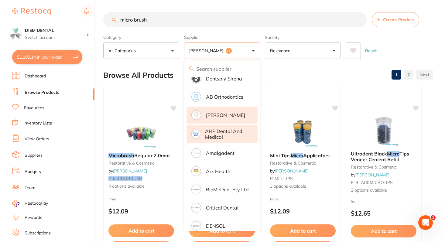
click at [217, 135] on p "AHP Dental and Medical" at bounding box center [227, 133] width 44 height 11
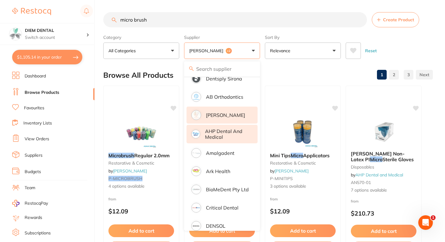
scroll to position [0, 0]
click at [158, 20] on input "micro brush" at bounding box center [235, 19] width 264 height 15
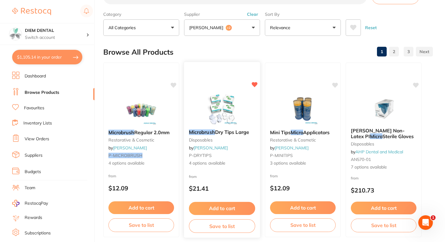
scroll to position [42, 0]
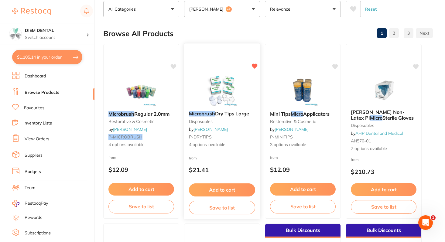
click at [225, 90] on img at bounding box center [222, 90] width 40 height 31
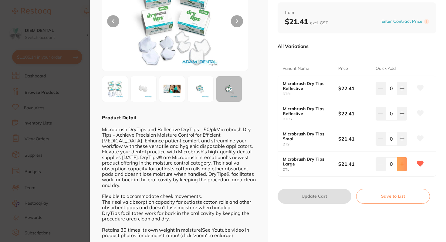
click at [398, 165] on button at bounding box center [402, 163] width 10 height 13
type input "4"
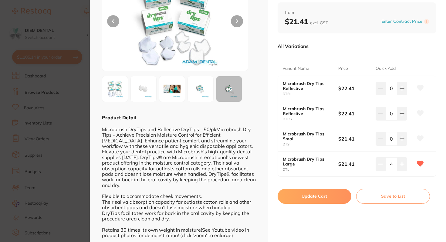
click at [320, 198] on button "Update Cart" at bounding box center [315, 196] width 74 height 15
checkbox input "false"
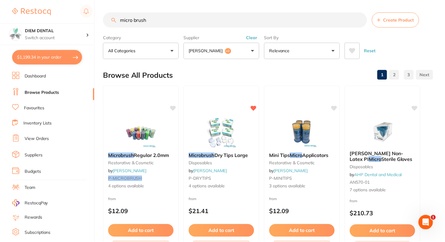
scroll to position [42, 0]
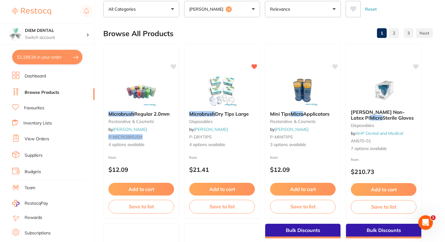
click at [36, 57] on button "$1,199.34 in your order" at bounding box center [47, 57] width 70 height 15
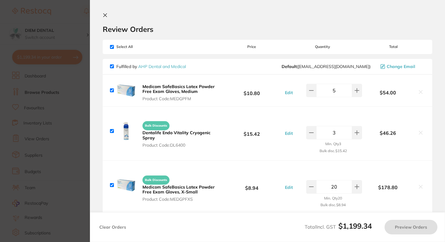
checkbox input "true"
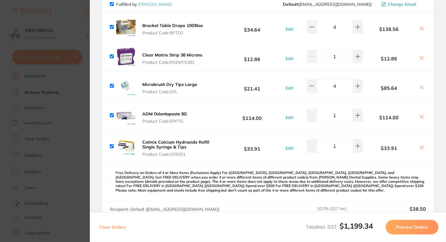
scroll to position [328, 0]
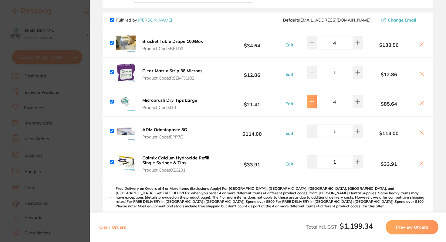
click at [313, 100] on icon at bounding box center [312, 101] width 5 height 5
type input "3"
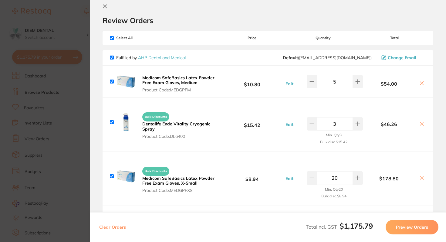
scroll to position [0, 0]
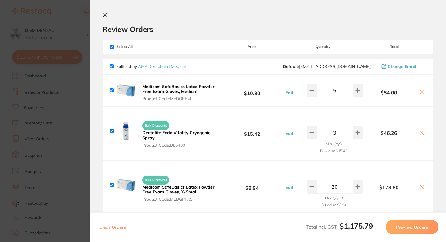
click at [106, 16] on icon at bounding box center [105, 15] width 3 height 3
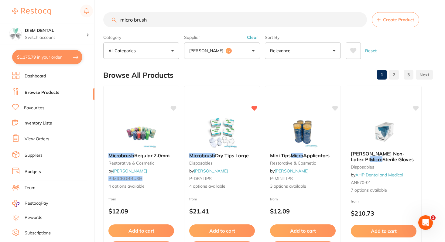
drag, startPoint x: 153, startPoint y: 21, endPoint x: 74, endPoint y: 19, distance: 78.7
click at [74, 19] on div "$1,175.79 DIEM DENTAL Switch account DIEM DENTAL $1,175.79 in your order Dashbo…" at bounding box center [222, 121] width 445 height 242
type input "retraction cord"
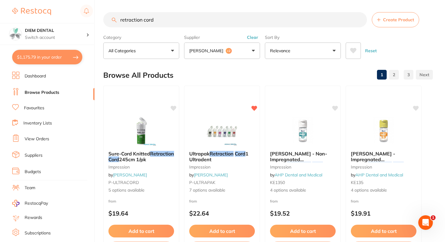
click at [246, 50] on button "Adam Dental +2" at bounding box center [222, 51] width 76 height 16
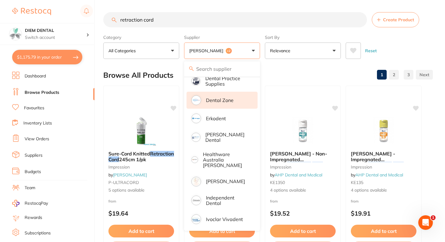
scroll to position [145, 0]
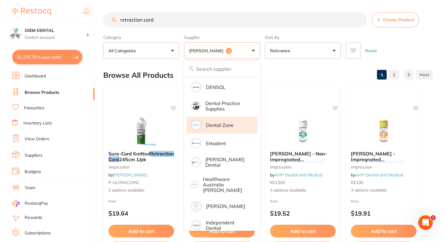
click at [249, 52] on button "Adam Dental +2" at bounding box center [222, 51] width 76 height 16
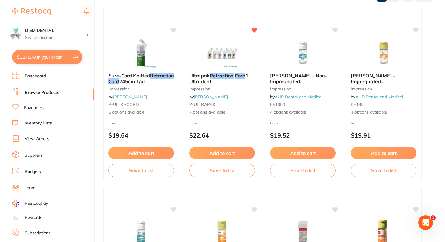
scroll to position [0, 0]
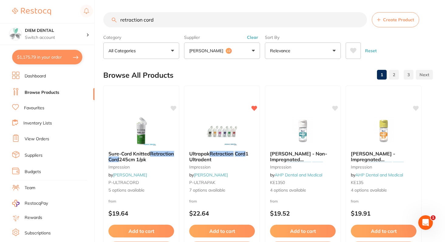
click at [246, 48] on button "Adam Dental +2" at bounding box center [222, 51] width 76 height 16
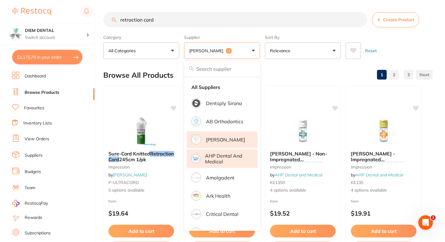
click at [219, 145] on li "[PERSON_NAME]" at bounding box center [221, 139] width 71 height 17
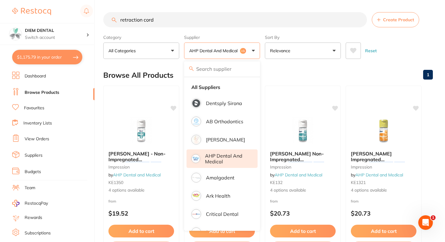
click at [234, 158] on p "AHP Dental and Medical" at bounding box center [227, 158] width 44 height 11
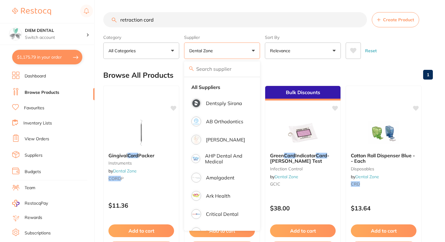
click at [254, 52] on button "Dental Zone" at bounding box center [222, 51] width 76 height 16
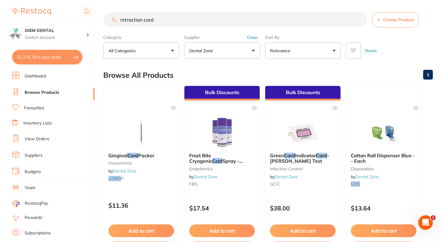
click at [226, 49] on button "Dental Zone" at bounding box center [222, 51] width 76 height 16
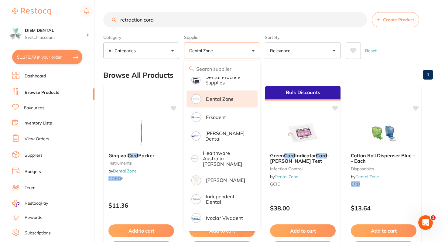
scroll to position [173, 0]
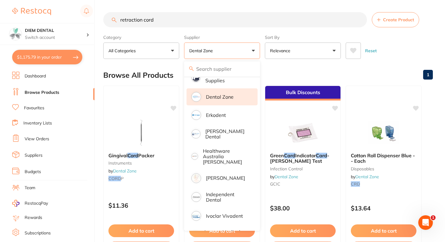
click at [219, 97] on p "Dental Zone" at bounding box center [220, 96] width 28 height 5
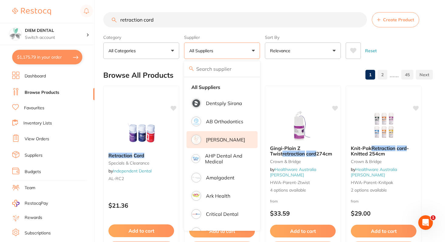
scroll to position [0, 0]
click at [222, 141] on p "[PERSON_NAME]" at bounding box center [225, 139] width 39 height 5
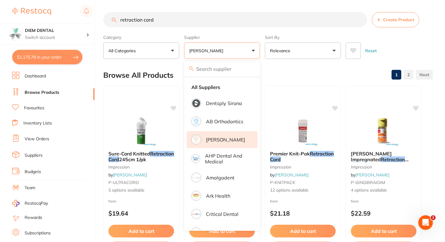
click at [249, 54] on button "[PERSON_NAME]" at bounding box center [222, 51] width 76 height 16
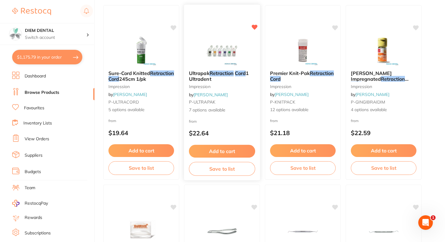
scroll to position [81, 0]
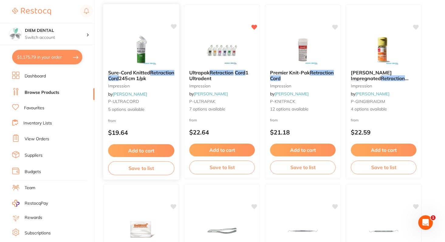
click at [138, 57] on img at bounding box center [141, 49] width 40 height 31
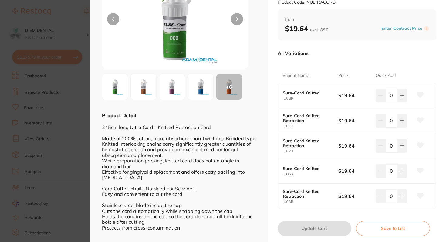
scroll to position [64, 0]
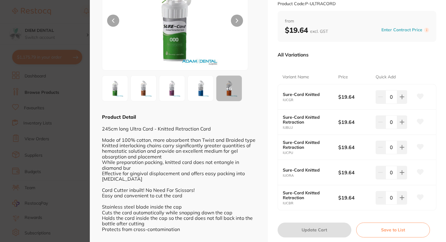
click at [119, 89] on img at bounding box center [115, 88] width 22 height 22
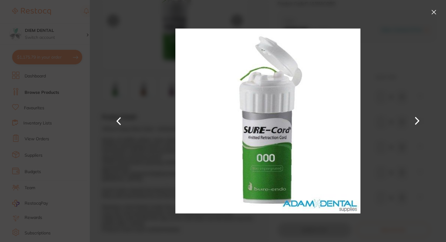
click at [436, 9] on button at bounding box center [434, 12] width 10 height 10
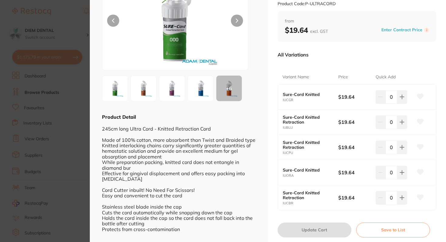
click at [143, 91] on img at bounding box center [144, 88] width 22 height 22
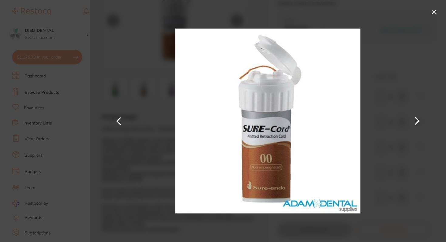
click at [435, 9] on button at bounding box center [434, 12] width 10 height 10
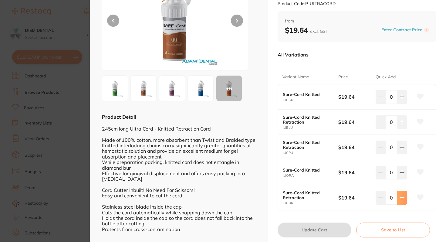
click at [400, 196] on icon at bounding box center [402, 197] width 5 height 5
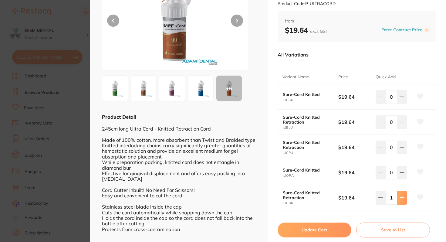
click at [400, 196] on icon at bounding box center [402, 197] width 5 height 5
type input "2"
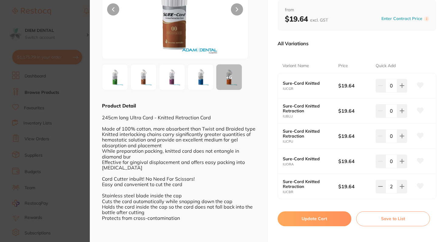
scroll to position [80, 0]
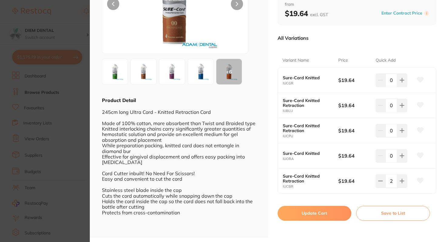
click at [303, 218] on button "Update Cart" at bounding box center [315, 213] width 74 height 15
checkbox input "false"
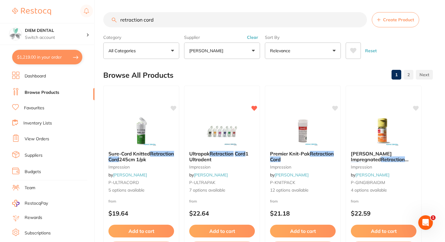
click at [46, 55] on button "$1,219.00 in your order" at bounding box center [47, 57] width 70 height 15
checkbox input "true"
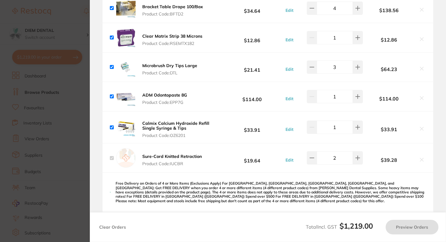
scroll to position [361, 0]
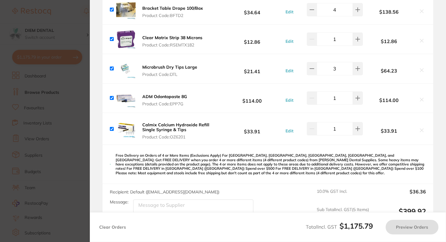
checkbox input "true"
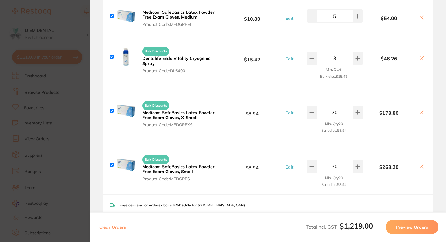
scroll to position [0, 0]
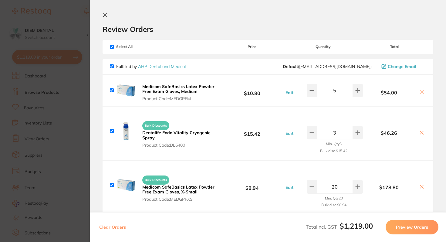
click at [102, 15] on section "Review Orders Your orders are being processed and we will notify you once we ha…" at bounding box center [268, 121] width 356 height 242
click at [107, 13] on icon at bounding box center [105, 15] width 5 height 5
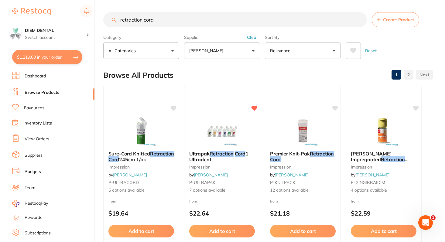
drag, startPoint x: 163, startPoint y: 22, endPoint x: 26, endPoint y: 13, distance: 137.5
click at [26, 14] on div "$1,219.00 DIEM DENTAL Switch account DIEM DENTAL $1,219.00 in your order Dashbo…" at bounding box center [222, 121] width 445 height 242
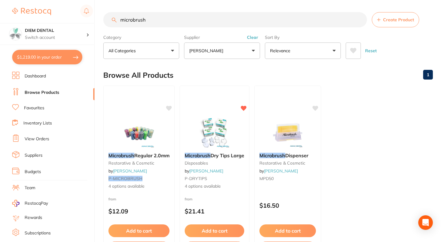
click at [221, 50] on button "[PERSON_NAME]" at bounding box center [222, 51] width 76 height 16
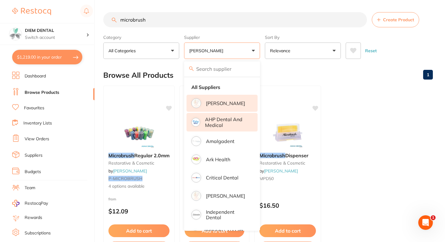
click at [219, 123] on p "AHP Dental and Medical" at bounding box center [227, 122] width 44 height 11
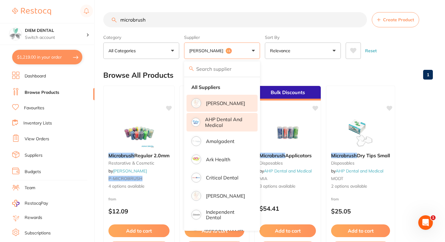
click at [239, 45] on button "Adam Dental +1" at bounding box center [222, 51] width 76 height 16
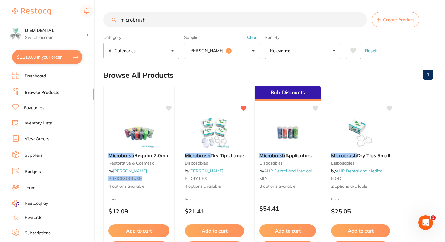
click at [132, 19] on input "microbrush" at bounding box center [235, 19] width 264 height 15
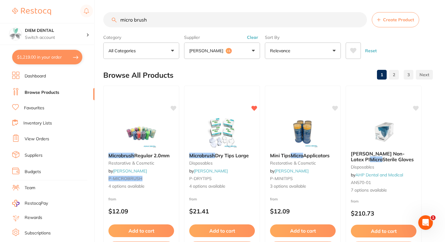
click at [227, 55] on button "Adam Dental +1" at bounding box center [222, 51] width 76 height 16
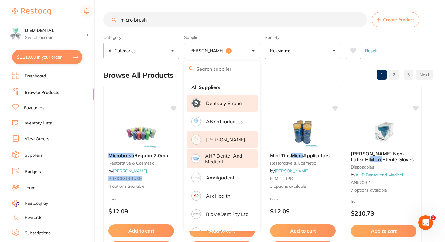
click at [230, 105] on p "Dentsply Sirona" at bounding box center [224, 103] width 36 height 5
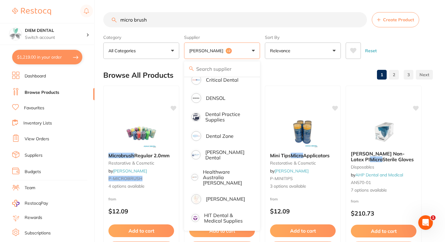
scroll to position [156, 0]
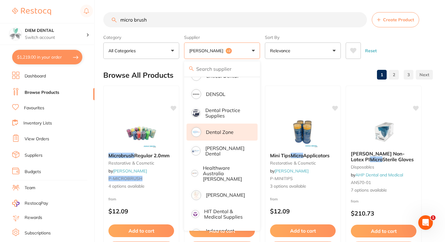
click at [228, 136] on li "Dental Zone" at bounding box center [221, 132] width 71 height 17
click at [252, 51] on button "Adam Dental +3" at bounding box center [222, 51] width 76 height 16
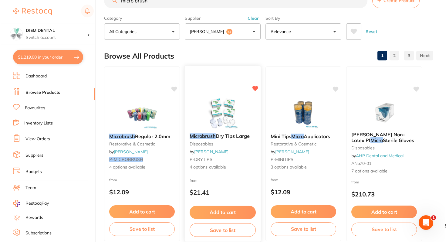
scroll to position [0, 0]
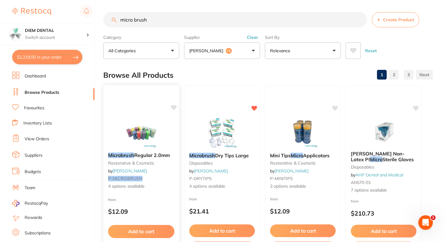
click at [143, 125] on img at bounding box center [141, 132] width 40 height 31
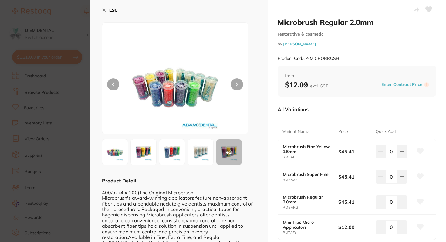
click at [105, 10] on icon at bounding box center [104, 10] width 5 height 5
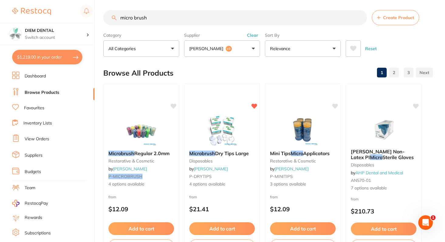
click at [226, 55] on button "Adam Dental +3" at bounding box center [222, 48] width 76 height 16
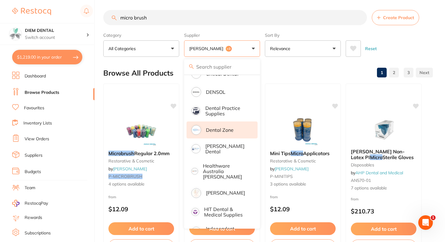
click at [217, 131] on p "Dental Zone" at bounding box center [220, 129] width 28 height 5
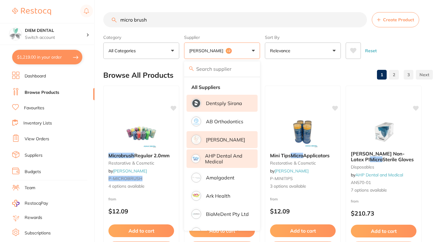
click at [228, 138] on p "[PERSON_NAME]" at bounding box center [225, 139] width 39 height 5
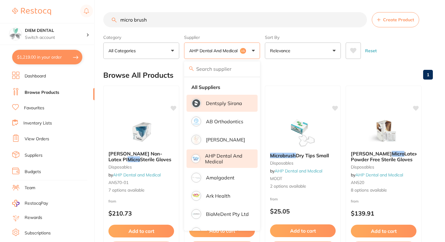
click at [228, 159] on p "AHP Dental and Medical" at bounding box center [227, 158] width 44 height 11
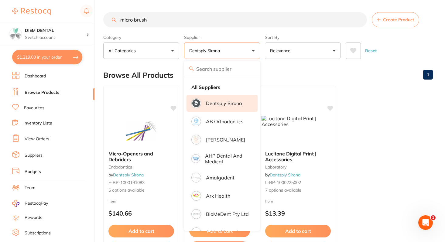
click at [253, 50] on button "Dentsply Sirona" at bounding box center [222, 51] width 76 height 16
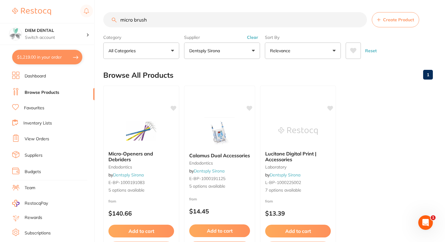
click at [134, 19] on input "micro brush" at bounding box center [235, 19] width 264 height 15
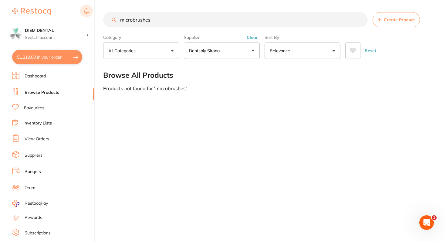
drag, startPoint x: 163, startPoint y: 18, endPoint x: 86, endPoint y: 13, distance: 77.0
click at [86, 14] on div "$1,219.00 DIEM DENTAL Switch account DIEM DENTAL $1,219.00 in your order Dashbo…" at bounding box center [223, 121] width 446 height 242
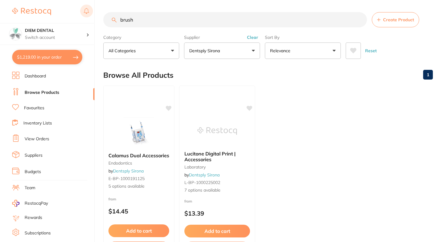
drag, startPoint x: 135, startPoint y: 21, endPoint x: 83, endPoint y: 15, distance: 52.8
click at [84, 18] on div "$1,219.00 DIEM DENTAL Switch account DIEM DENTAL $1,219.00 in your order Dashbo…" at bounding box center [222, 121] width 445 height 242
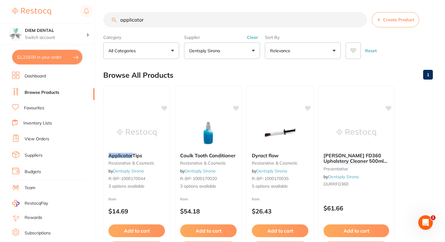
click at [217, 50] on p "Dentsply Sirona" at bounding box center [205, 51] width 33 height 6
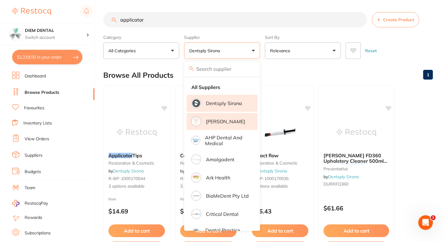
click at [223, 124] on p "[PERSON_NAME]" at bounding box center [225, 121] width 39 height 5
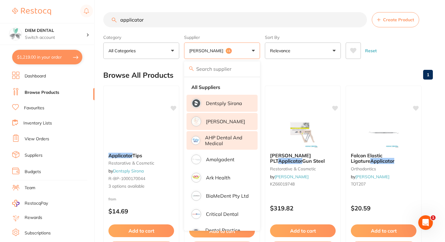
click at [224, 142] on p "AHP Dental and Medical" at bounding box center [227, 140] width 44 height 11
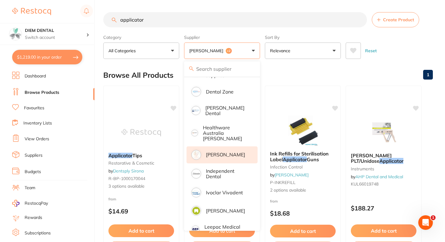
click at [214, 152] on p "[PERSON_NAME]" at bounding box center [225, 154] width 39 height 5
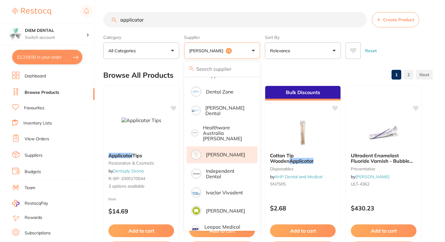
click at [163, 24] on input "applicator" at bounding box center [235, 19] width 264 height 15
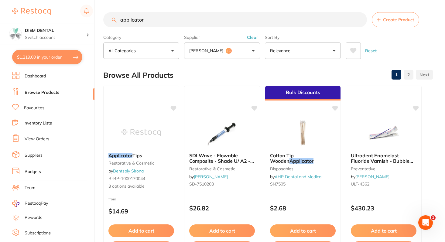
drag, startPoint x: 165, startPoint y: 24, endPoint x: 82, endPoint y: 20, distance: 82.7
click at [83, 21] on div "$1,219.00 DIEM DENTAL Switch account DIEM DENTAL $1,219.00 in your order Dashbo…" at bounding box center [222, 121] width 445 height 242
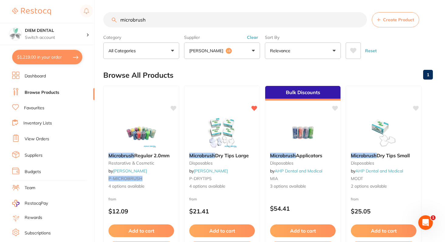
drag, startPoint x: 160, startPoint y: 17, endPoint x: 74, endPoint y: 19, distance: 86.6
click at [74, 19] on div "$1,219.00 DIEM DENTAL Switch account DIEM DENTAL $1,219.00 in your order Dashbo…" at bounding box center [222, 121] width 445 height 242
type input "rubber dam sheet"
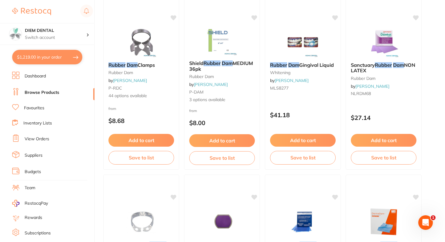
scroll to position [990, 0]
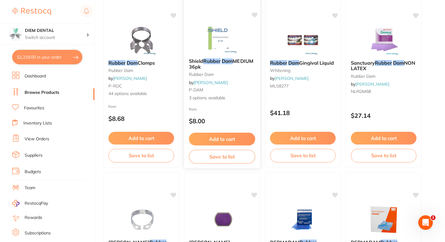
click at [221, 34] on img at bounding box center [222, 38] width 40 height 31
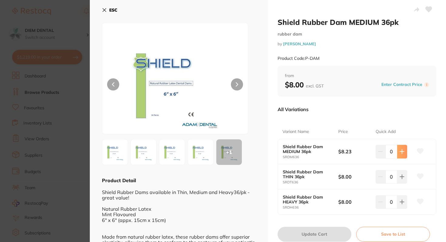
click at [401, 154] on icon at bounding box center [402, 151] width 5 height 5
click at [402, 154] on icon at bounding box center [402, 151] width 5 height 5
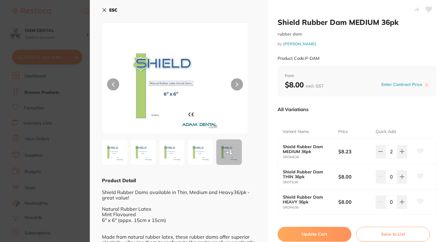
click at [200, 155] on img at bounding box center [201, 152] width 22 height 22
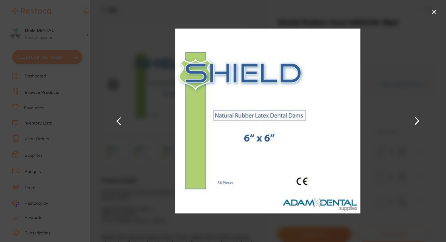
click at [434, 11] on button at bounding box center [434, 12] width 10 height 10
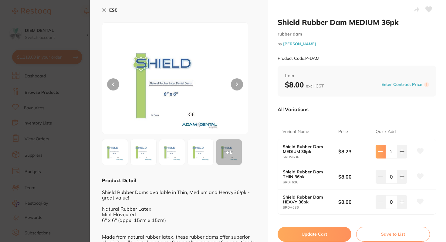
click at [377, 147] on button at bounding box center [381, 151] width 10 height 13
click at [404, 153] on button at bounding box center [402, 151] width 10 height 13
click at [377, 154] on button at bounding box center [381, 151] width 10 height 13
click at [403, 156] on button at bounding box center [402, 151] width 10 height 13
type input "2"
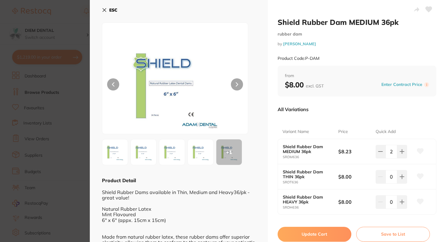
click at [318, 237] on button "Update Cart" at bounding box center [315, 234] width 74 height 15
checkbox input "false"
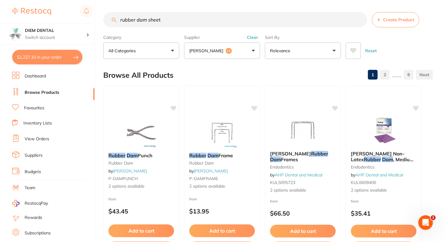
drag, startPoint x: 167, startPoint y: 20, endPoint x: 75, endPoint y: 20, distance: 92.3
click at [75, 20] on div "$1,237.10 DIEM DENTAL Switch account DIEM DENTAL $1,237.10 in your order Dashbo…" at bounding box center [222, 121] width 445 height 242
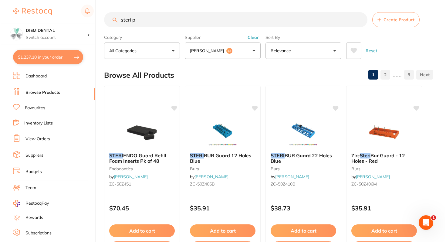
scroll to position [112, 0]
type input "steri pouch"
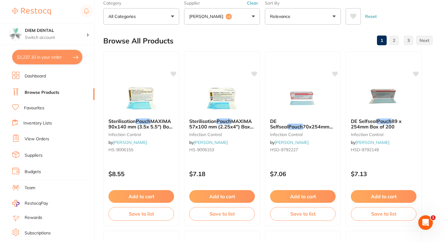
scroll to position [0, 0]
click at [243, 19] on button "Adam Dental +3" at bounding box center [222, 16] width 76 height 16
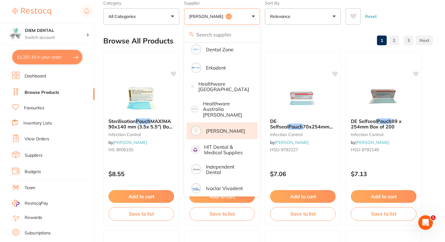
click at [230, 131] on p "[PERSON_NAME]" at bounding box center [225, 130] width 39 height 5
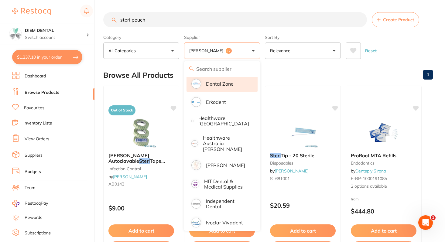
click at [231, 84] on p "Dental Zone" at bounding box center [220, 83] width 28 height 5
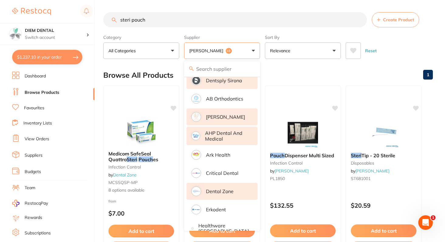
click at [238, 86] on li "Dentsply Sirona" at bounding box center [221, 80] width 71 height 17
click at [254, 50] on button "Adam Dental +2" at bounding box center [222, 51] width 76 height 16
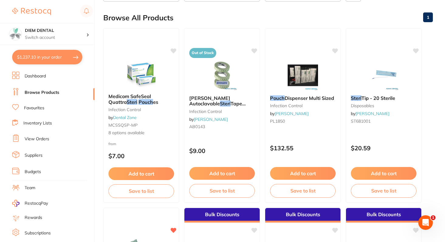
scroll to position [53, 0]
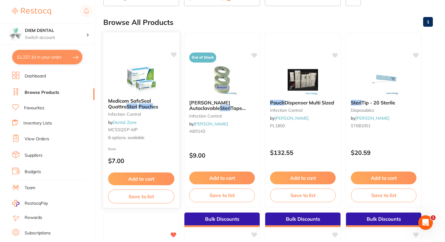
click at [142, 77] on img at bounding box center [141, 78] width 40 height 31
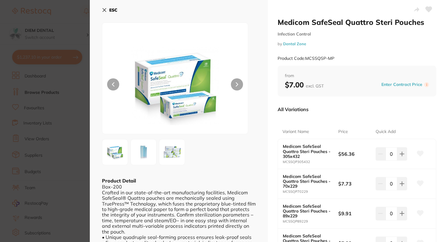
click at [105, 12] on button "ESC" at bounding box center [109, 10] width 15 height 10
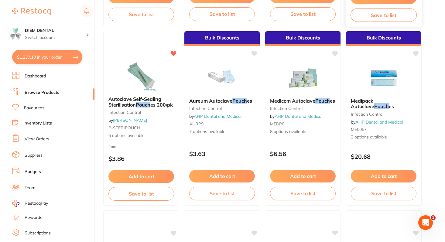
scroll to position [236, 0]
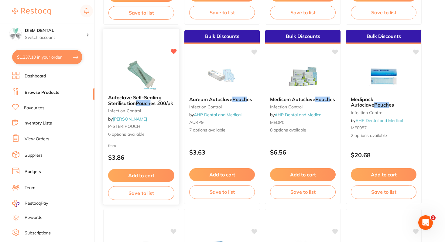
click at [138, 77] on img at bounding box center [141, 74] width 40 height 31
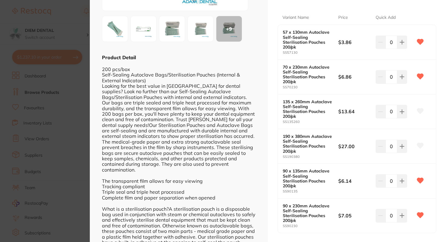
scroll to position [123, 0]
click at [405, 219] on button at bounding box center [402, 216] width 10 height 13
click at [404, 219] on button at bounding box center [402, 216] width 10 height 13
type input "3"
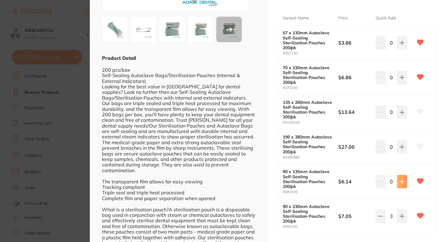
click at [401, 179] on button at bounding box center [402, 181] width 10 height 13
type input "1"
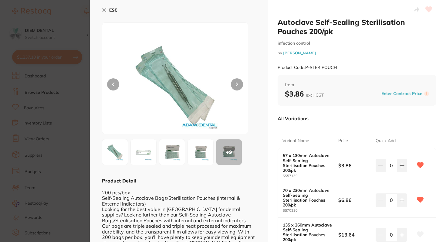
scroll to position [123, 0]
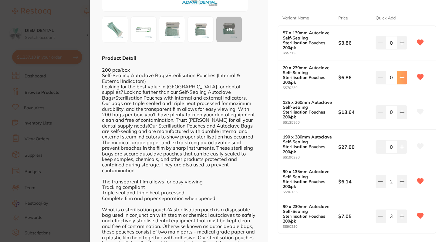
click at [404, 76] on button at bounding box center [402, 77] width 10 height 13
type input "2"
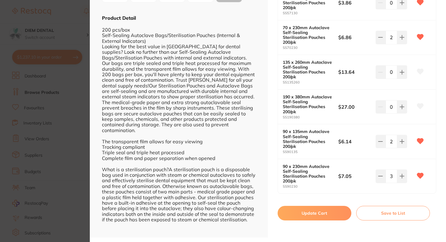
click at [310, 215] on button "Update Cart" at bounding box center [315, 213] width 74 height 15
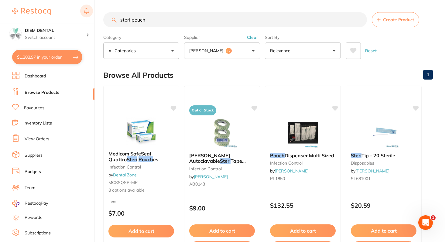
drag, startPoint x: 155, startPoint y: 23, endPoint x: 87, endPoint y: 14, distance: 68.2
click at [88, 16] on div "$1,288.97 DIEM DENTAL Switch account DIEM DENTAL $1,288.97 in your order Dashbo…" at bounding box center [222, 121] width 445 height 242
type input "curasept gel"
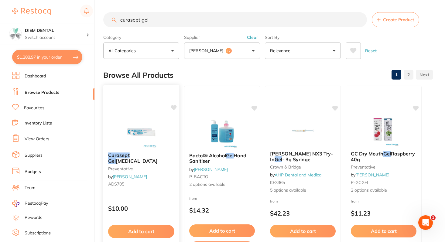
click at [148, 125] on img at bounding box center [141, 132] width 40 height 31
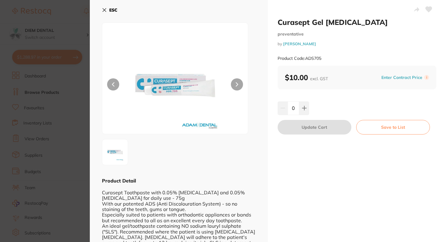
scroll to position [4, 0]
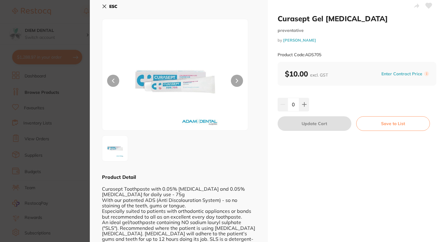
click at [238, 84] on button at bounding box center [237, 81] width 12 height 12
click at [112, 79] on icon at bounding box center [113, 81] width 2 height 4
click at [306, 104] on button at bounding box center [304, 104] width 10 height 13
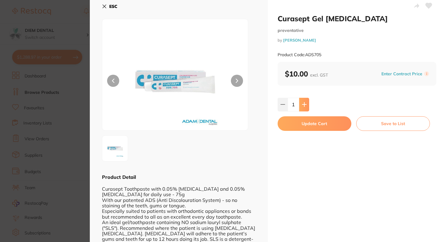
click at [305, 105] on icon at bounding box center [304, 104] width 5 height 5
click at [305, 105] on icon at bounding box center [304, 105] width 4 height 4
type input "5"
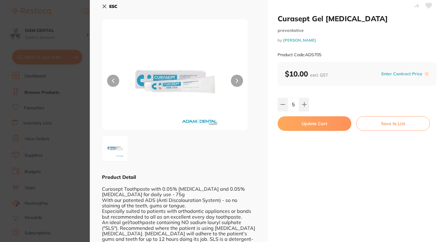
click at [306, 125] on button "Update Cart" at bounding box center [315, 123] width 74 height 15
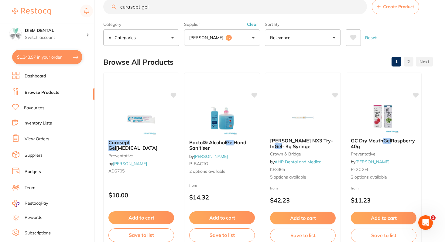
click at [42, 139] on link "View Orders" at bounding box center [37, 139] width 25 height 6
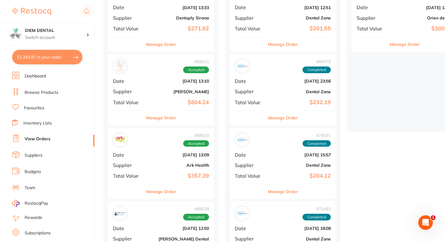
scroll to position [107, 0]
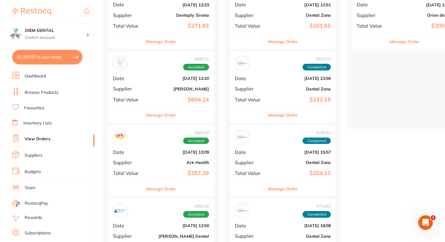
click at [176, 93] on div "# 88631 Accepted Date Aug 3 2025, 13:10 Supplier Adam Dental Total Value $604.24" at bounding box center [161, 79] width 106 height 56
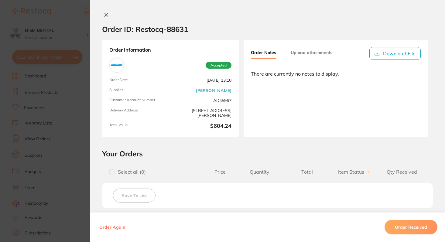
click at [104, 16] on icon at bounding box center [106, 14] width 5 height 5
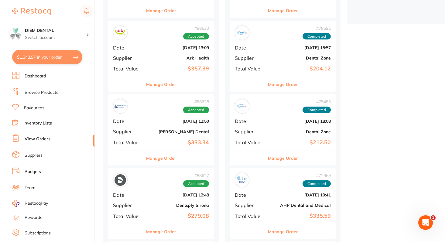
scroll to position [212, 0]
click at [160, 50] on div "# 88630 Accepted Date Aug 3 2025, 13:09 Supplier Ark Health Total Value $357.39" at bounding box center [161, 48] width 106 height 56
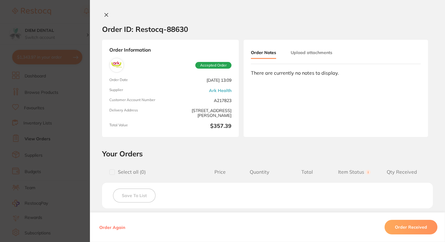
click at [105, 14] on icon at bounding box center [106, 14] width 3 height 3
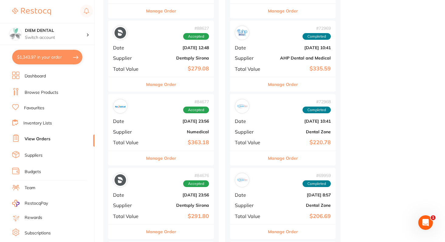
scroll to position [373, 0]
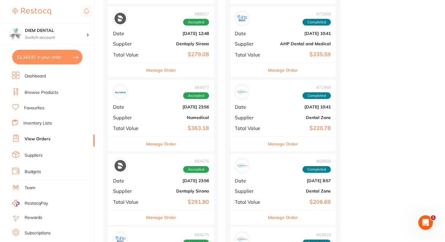
click at [164, 114] on div "# 84677 Accepted Date Jun 29 2025, 23:56 Supplier Numedical Total Value $363.18" at bounding box center [161, 108] width 106 height 56
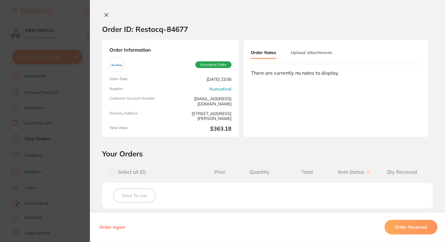
click at [104, 18] on button at bounding box center [106, 15] width 9 height 6
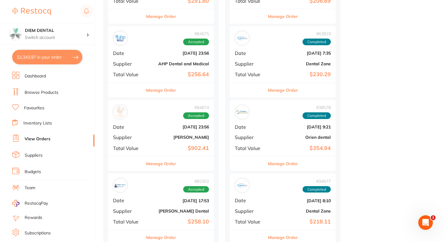
drag, startPoint x: 166, startPoint y: 70, endPoint x: 169, endPoint y: 75, distance: 5.2
click at [166, 70] on div "# 84675 Accepted Date Jun 29 2025, 23:56 Supplier AHP Dental and Medical Total …" at bounding box center [161, 54] width 106 height 56
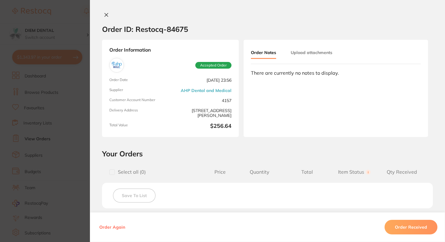
drag, startPoint x: 106, startPoint y: 13, endPoint x: 107, endPoint y: 23, distance: 9.8
click at [106, 13] on icon at bounding box center [106, 14] width 5 height 5
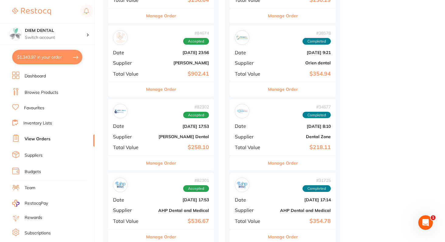
click at [169, 74] on b "$902.41" at bounding box center [178, 74] width 61 height 6
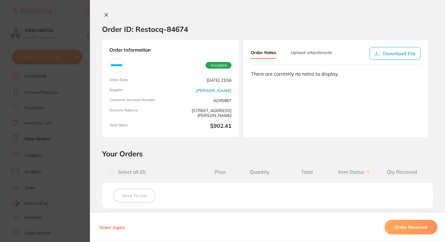
click at [105, 15] on icon at bounding box center [106, 14] width 5 height 5
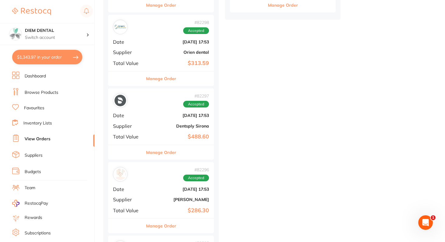
click at [172, 47] on div "# 82298 Accepted Date Jun 4 2025, 17:53 Supplier Orien dental Total Value $313.…" at bounding box center [161, 43] width 106 height 56
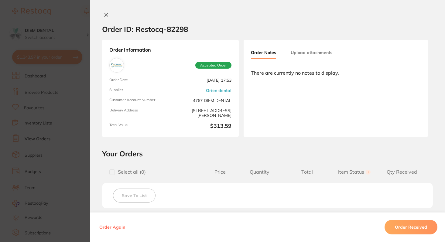
click at [106, 15] on icon at bounding box center [106, 14] width 5 height 5
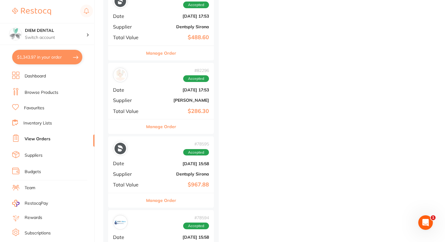
click at [161, 99] on b "[PERSON_NAME]" at bounding box center [178, 100] width 61 height 5
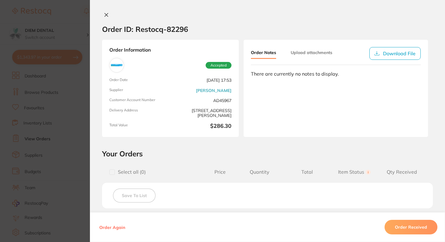
click at [104, 16] on icon at bounding box center [106, 14] width 5 height 5
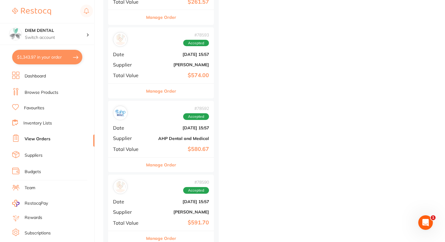
click at [172, 68] on div "# 78593 Accepted Date May 5 2025, 15:57 Supplier Henry Schein Halas Total Value…" at bounding box center [161, 55] width 106 height 56
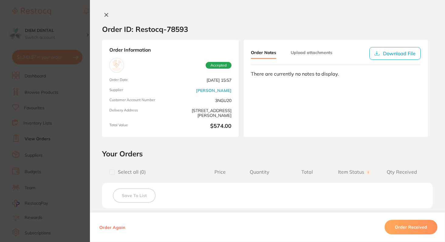
click at [105, 13] on icon at bounding box center [106, 14] width 3 height 3
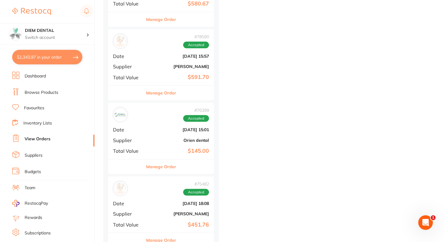
click at [169, 69] on b "[PERSON_NAME]" at bounding box center [178, 66] width 61 height 5
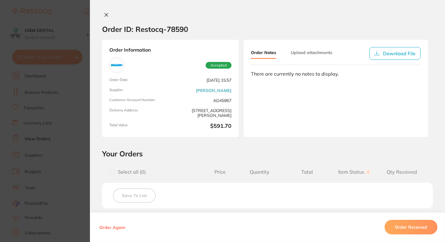
click at [104, 14] on icon at bounding box center [106, 14] width 5 height 5
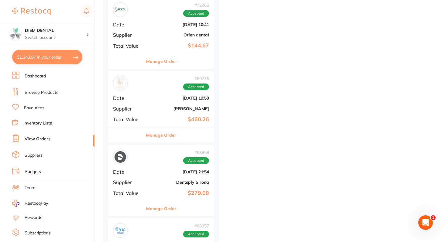
click at [181, 50] on div "# 72966 Accepted Date Mar 9 2025, 10:41 Supplier Orien dental Total Value $144.…" at bounding box center [161, 26] width 106 height 56
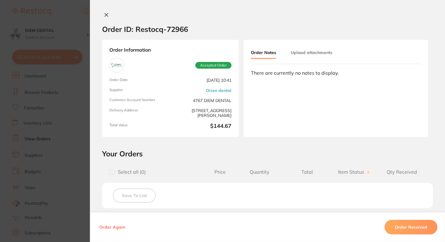
click at [105, 16] on icon at bounding box center [106, 14] width 5 height 5
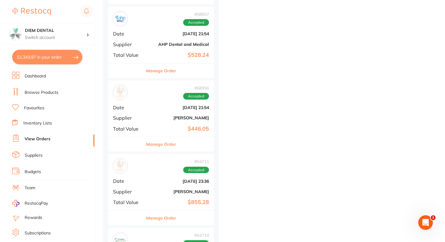
click at [174, 134] on div "# 68956 Accepted Date Feb 3 2025, 21:54 Supplier Adam Dental Total Value $446.05" at bounding box center [161, 108] width 106 height 56
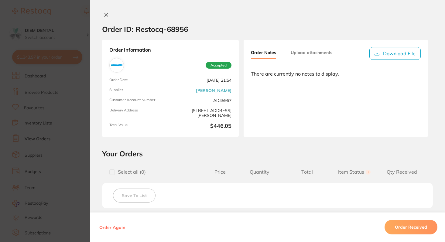
click at [105, 15] on icon at bounding box center [106, 14] width 5 height 5
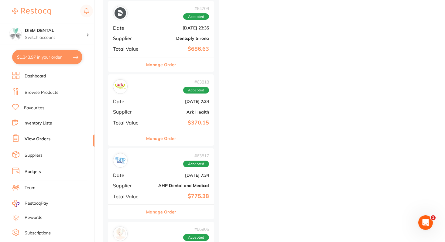
click at [157, 100] on b "Dec 9 2024, 7:34" at bounding box center [178, 101] width 61 height 5
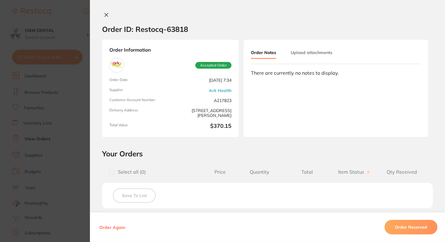
click at [105, 14] on icon at bounding box center [106, 14] width 5 height 5
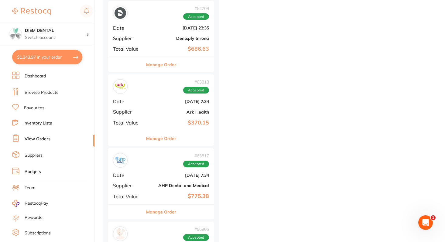
click at [37, 91] on link "Browse Products" at bounding box center [42, 93] width 34 height 6
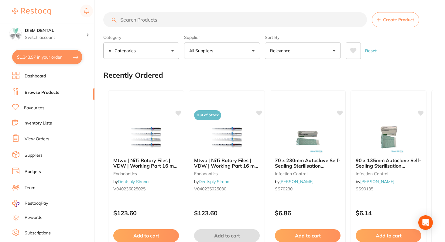
click at [153, 22] on input "search" at bounding box center [235, 19] width 264 height 15
type input "curasept gel"
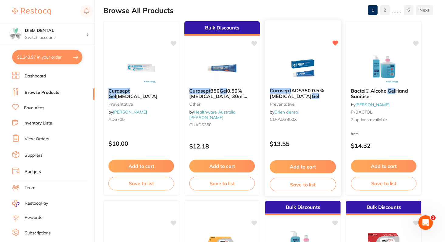
click at [300, 75] on img at bounding box center [303, 67] width 40 height 31
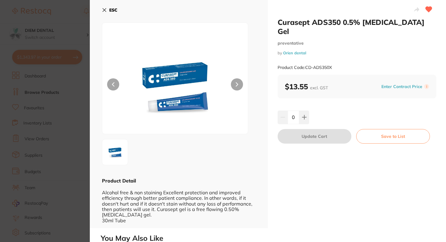
click at [105, 12] on icon at bounding box center [104, 10] width 5 height 5
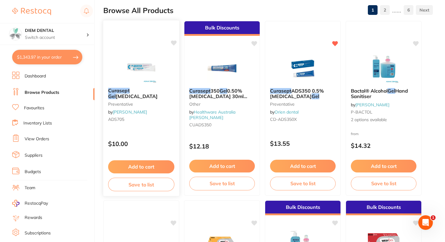
click at [137, 69] on img at bounding box center [141, 67] width 40 height 31
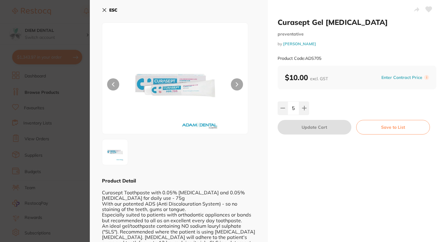
click at [106, 11] on icon at bounding box center [104, 10] width 3 height 3
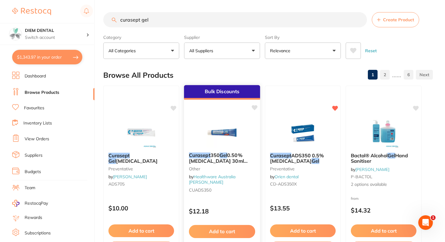
click at [226, 121] on img at bounding box center [222, 132] width 40 height 31
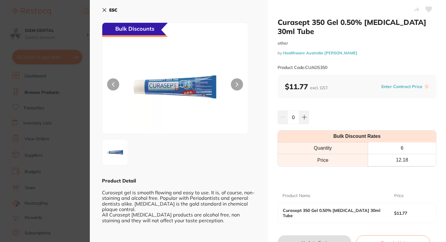
click at [105, 11] on icon at bounding box center [104, 10] width 3 height 3
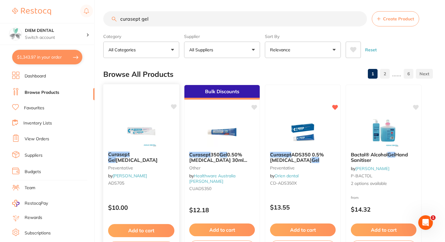
click at [144, 112] on div "Curasept Gel Chlorhexidine preventative by Adam Dental ADS705 $10.00 Add to car…" at bounding box center [141, 172] width 77 height 176
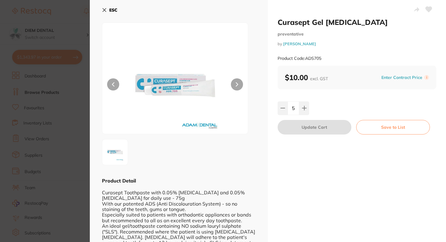
click at [234, 84] on button at bounding box center [237, 84] width 12 height 12
click at [105, 9] on icon at bounding box center [104, 10] width 5 height 5
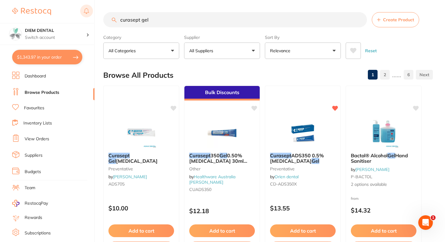
drag, startPoint x: 167, startPoint y: 20, endPoint x: 92, endPoint y: 17, distance: 75.1
click at [92, 17] on div "$1,343.97 DIEM DENTAL Switch account DIEM DENTAL $1,343.97 in your order Dashbo…" at bounding box center [222, 121] width 445 height 242
type input "ADS350"
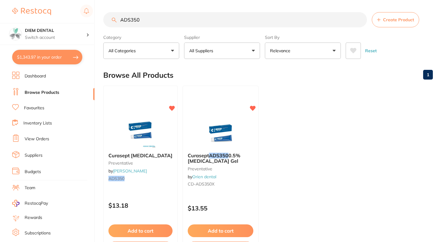
click at [56, 58] on button "$1,343.97 in your order" at bounding box center [47, 57] width 70 height 15
checkbox input "true"
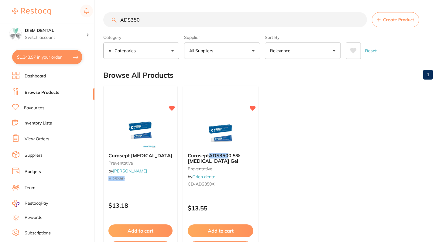
checkbox input "true"
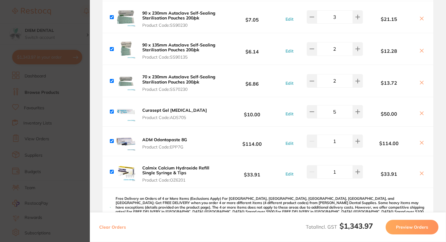
scroll to position [500, 0]
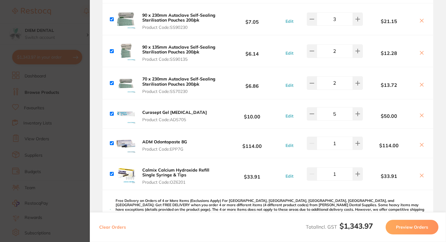
click at [420, 117] on icon at bounding box center [422, 115] width 5 height 5
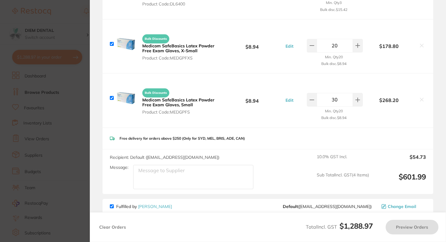
scroll to position [0, 0]
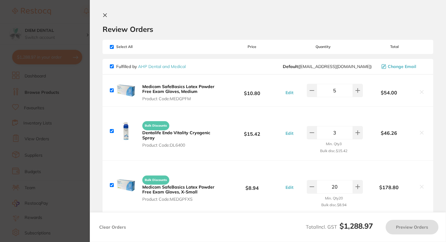
checkbox input "true"
click at [103, 15] on icon at bounding box center [105, 15] width 5 height 5
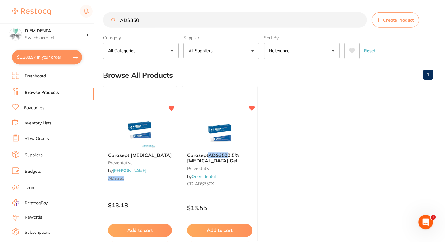
scroll to position [3, 0]
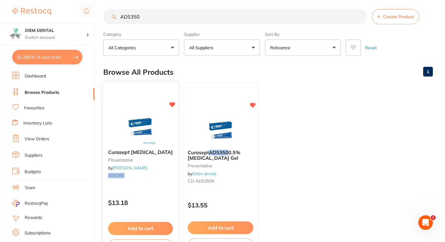
click at [135, 130] on img at bounding box center [141, 129] width 40 height 31
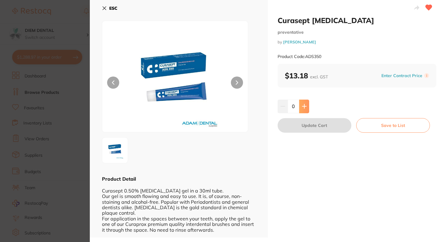
click at [304, 103] on button at bounding box center [304, 106] width 10 height 13
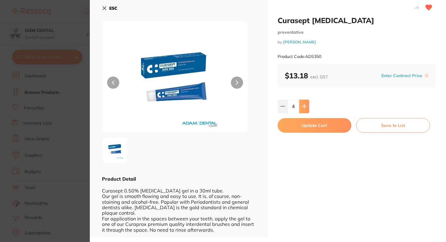
type input "5"
click at [311, 129] on button "Update Cart" at bounding box center [315, 125] width 74 height 15
checkbox input "false"
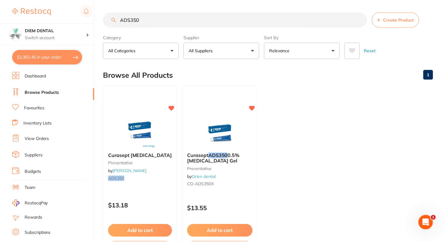
scroll to position [3, 0]
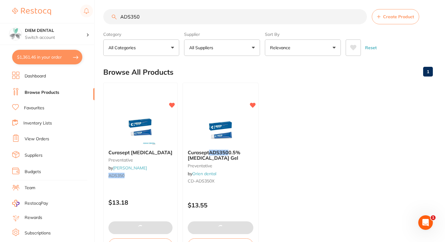
click at [43, 61] on button "$1,361.46 in your order" at bounding box center [47, 57] width 70 height 15
checkbox input "true"
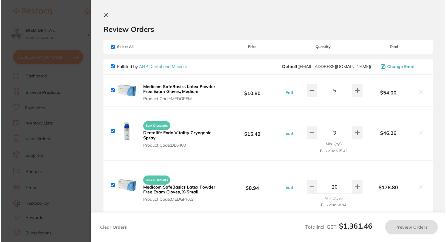
scroll to position [0, 0]
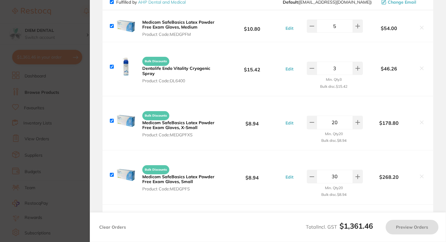
checkbox input "true"
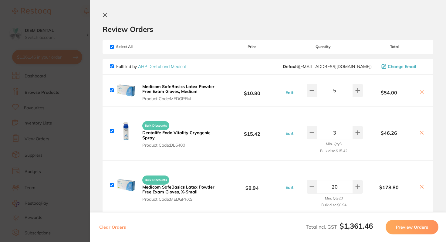
click at [106, 15] on icon at bounding box center [105, 15] width 5 height 5
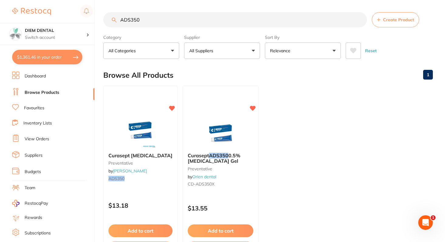
drag, startPoint x: 147, startPoint y: 13, endPoint x: 93, endPoint y: 10, distance: 54.2
click at [93, 11] on div "$1,361.46 DIEM DENTAL Switch account DIEM DENTAL $1,361.46 in your order Dashbo…" at bounding box center [222, 121] width 445 height 242
drag, startPoint x: 148, startPoint y: 26, endPoint x: 104, endPoint y: 23, distance: 43.8
click at [104, 23] on input "ADS350" at bounding box center [235, 19] width 264 height 15
type input "A"
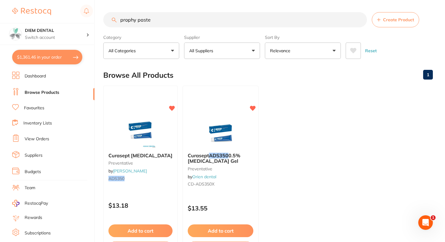
type input "prophy paste"
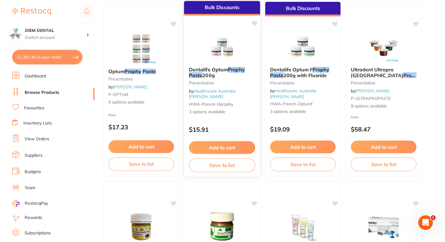
scroll to position [80, 0]
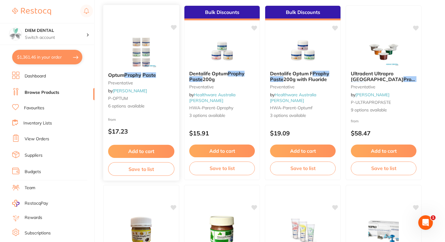
click at [140, 54] on img at bounding box center [141, 52] width 40 height 31
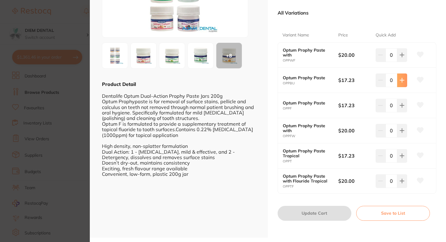
click at [402, 78] on icon at bounding box center [402, 80] width 5 height 5
type input "1"
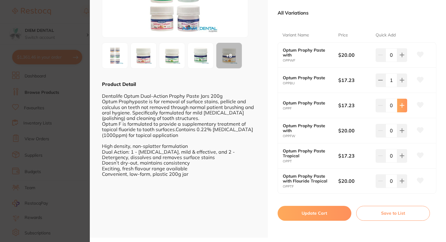
click at [403, 106] on icon at bounding box center [402, 105] width 5 height 5
type input "1"
click at [402, 156] on icon at bounding box center [402, 156] width 4 height 4
type input "1"
click at [299, 215] on button "Update Cart" at bounding box center [315, 213] width 74 height 15
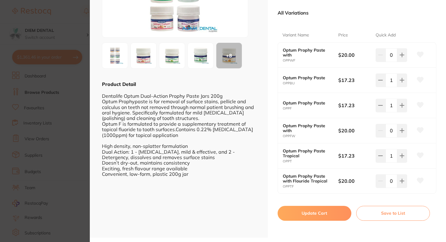
checkbox input "false"
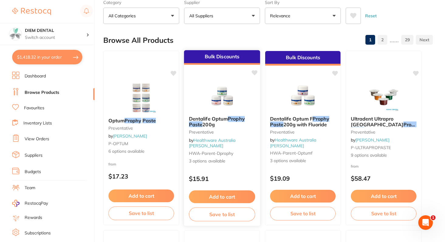
scroll to position [6, 0]
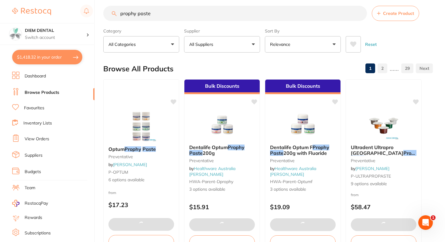
click at [44, 57] on button "$1,418.32 in your order" at bounding box center [47, 57] width 70 height 15
checkbox input "true"
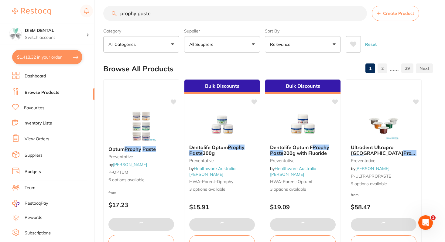
checkbox input "true"
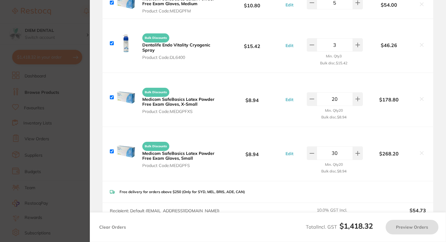
checkbox input "true"
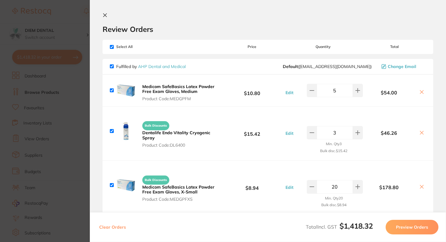
click at [105, 15] on icon at bounding box center [105, 15] width 5 height 5
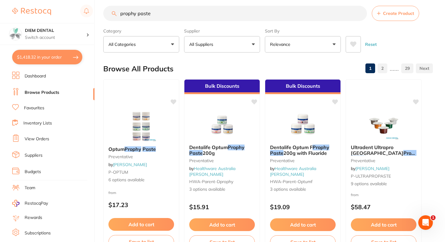
drag, startPoint x: 162, startPoint y: 10, endPoint x: 68, endPoint y: 1, distance: 94.6
click at [69, 2] on div "$1,418.32 DIEM DENTAL Switch account DIEM DENTAL $1,418.32 in your order Dashbo…" at bounding box center [222, 115] width 445 height 242
type input "e"
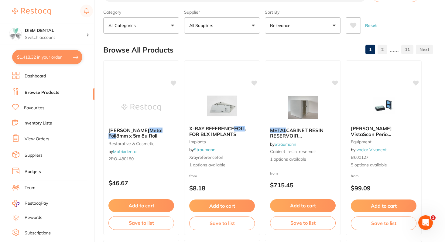
scroll to position [0, 0]
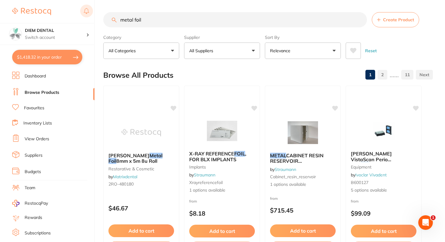
drag, startPoint x: 150, startPoint y: 19, endPoint x: 85, endPoint y: 14, distance: 64.9
click at [86, 15] on div "$1,418.32 DIEM DENTAL Switch account DIEM DENTAL $1,418.32 in your order Dashbo…" at bounding box center [222, 121] width 445 height 242
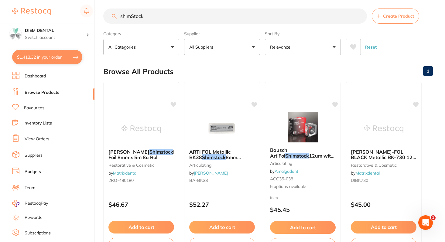
drag, startPoint x: 152, startPoint y: 17, endPoint x: 72, endPoint y: 10, distance: 81.1
click at [72, 10] on div "$1,418.32 DIEM DENTAL Switch account DIEM DENTAL $1,418.32 in your order Dashbo…" at bounding box center [222, 117] width 445 height 242
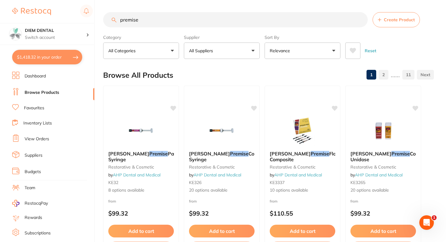
click at [150, 25] on input "premise" at bounding box center [235, 19] width 265 height 15
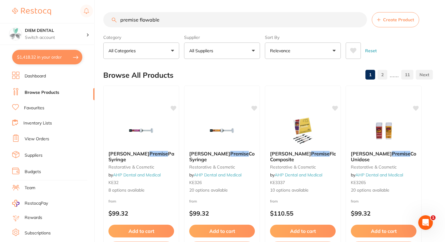
type input "premise flowable"
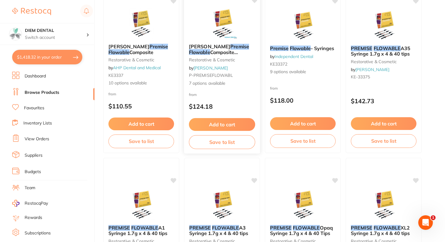
scroll to position [22, 0]
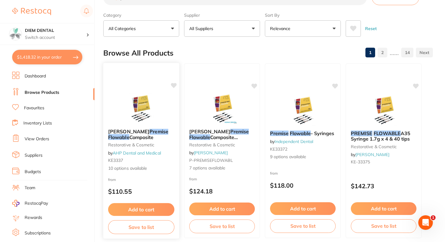
click at [139, 209] on button "Add to cart" at bounding box center [141, 209] width 66 height 13
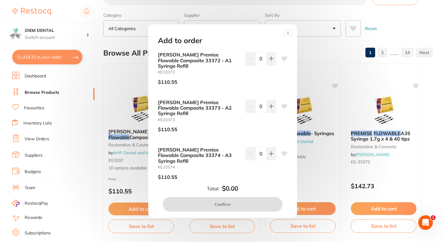
scroll to position [0, 0]
click at [269, 104] on icon at bounding box center [271, 106] width 5 height 5
type input "1"
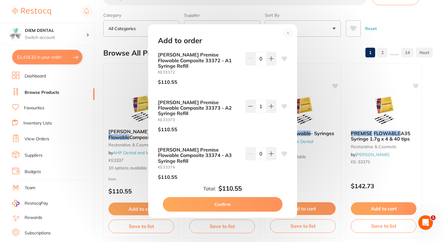
click at [234, 204] on button "Confirm" at bounding box center [223, 204] width 120 height 15
checkbox input "false"
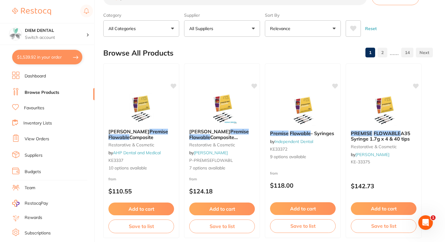
click at [50, 58] on button "$1,539.92 in your order" at bounding box center [47, 57] width 70 height 15
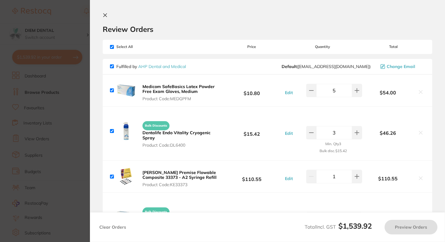
checkbox input "true"
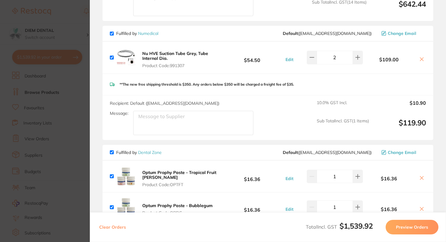
scroll to position [832, 0]
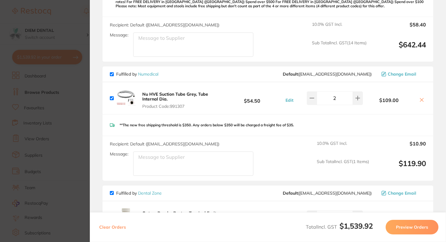
click at [111, 74] on input "checkbox" at bounding box center [112, 74] width 4 height 4
checkbox input "false"
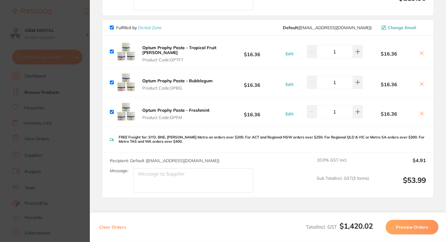
scroll to position [994, 0]
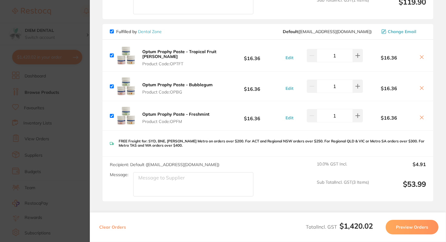
click at [421, 56] on icon at bounding box center [422, 57] width 3 height 3
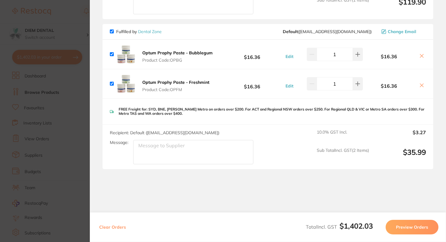
click at [420, 56] on icon at bounding box center [422, 55] width 5 height 5
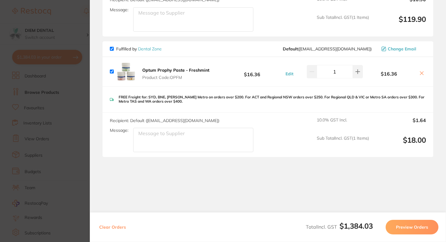
click at [419, 56] on div "Fulfilled by Dental Zone Default ( [EMAIL_ADDRESS][DOMAIN_NAME] ) Change Email" at bounding box center [268, 49] width 331 height 16
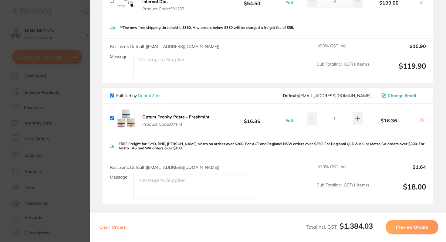
scroll to position [933, 0]
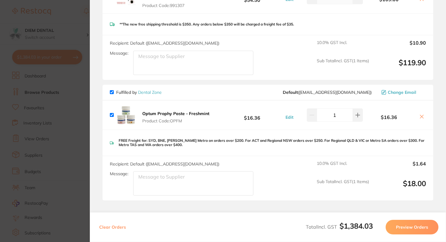
click at [420, 113] on div "$16.36" at bounding box center [394, 115] width 63 height 11
click at [420, 114] on icon at bounding box center [422, 116] width 5 height 5
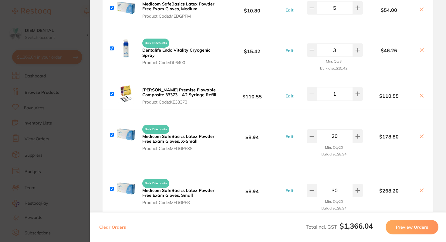
scroll to position [0, 0]
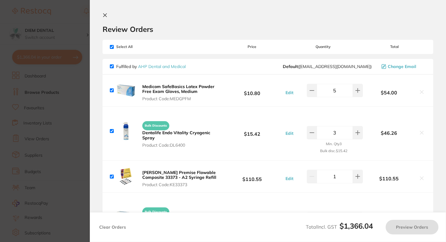
click at [102, 15] on section "Review Orders Your orders are being processed and we will notify you once we ha…" at bounding box center [268, 121] width 356 height 242
click at [104, 15] on icon at bounding box center [105, 15] width 5 height 5
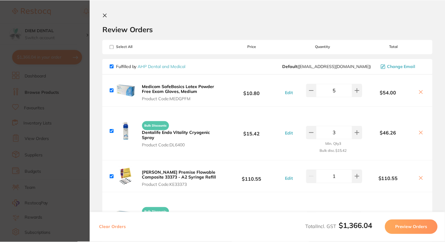
scroll to position [22, 0]
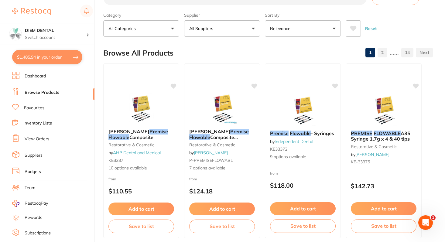
click at [52, 53] on button "$1,485.94 in your order" at bounding box center [47, 57] width 70 height 15
checkbox input "true"
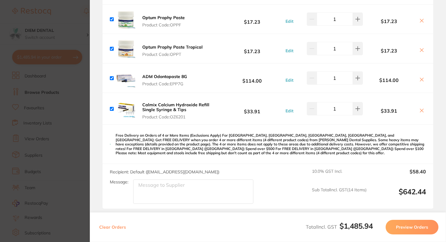
scroll to position [856, 0]
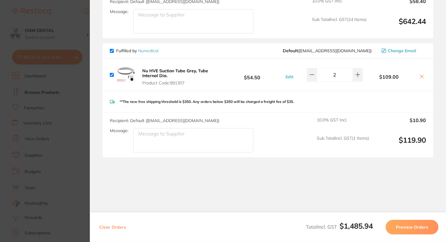
click at [112, 53] on div "Fulfilled by Numedical Default ( [EMAIL_ADDRESS][DOMAIN_NAME] ) Change Email" at bounding box center [268, 51] width 331 height 16
click at [111, 50] on input "checkbox" at bounding box center [112, 51] width 4 height 4
checkbox input "false"
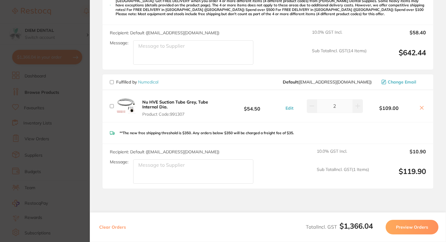
scroll to position [819, 0]
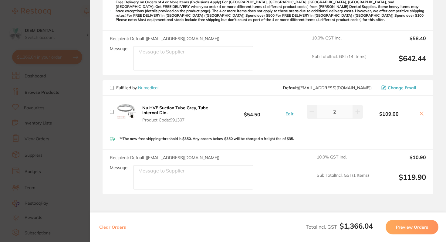
click at [421, 114] on icon at bounding box center [422, 113] width 3 height 3
checkbox input "true"
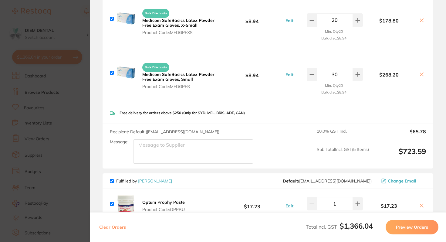
scroll to position [0, 0]
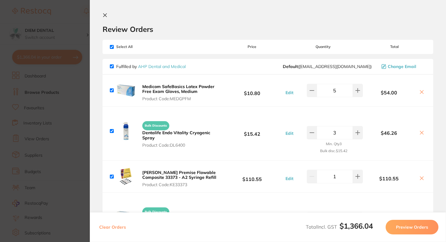
click at [103, 15] on icon at bounding box center [105, 15] width 5 height 5
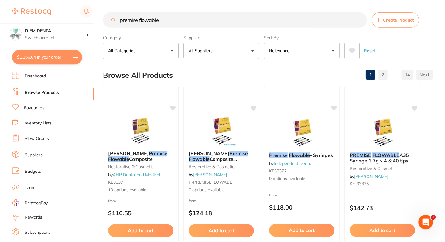
scroll to position [22, 0]
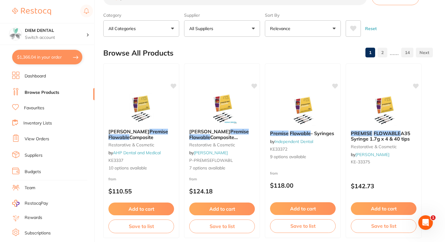
click at [51, 54] on button "$1,366.04 in your order" at bounding box center [47, 57] width 70 height 15
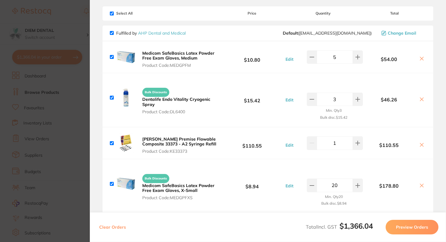
scroll to position [0, 0]
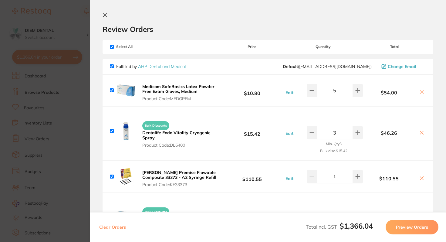
click at [411, 225] on button "Preview Orders" at bounding box center [412, 227] width 53 height 15
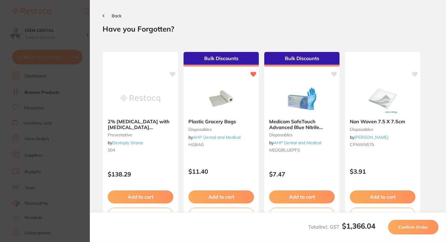
click at [114, 15] on span "Back" at bounding box center [117, 15] width 10 height 5
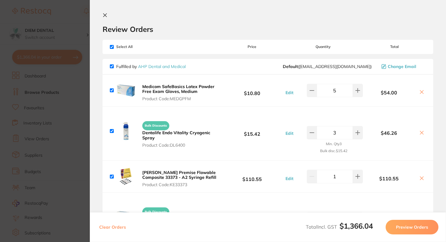
click at [105, 15] on icon at bounding box center [105, 15] width 3 height 3
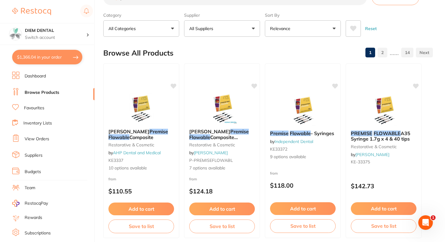
click at [36, 138] on link "View Orders" at bounding box center [37, 139] width 25 height 6
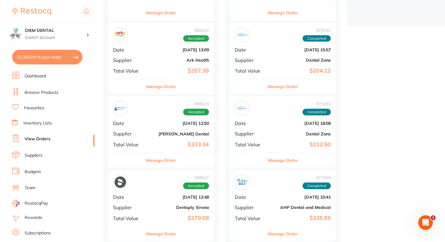
scroll to position [214, 0]
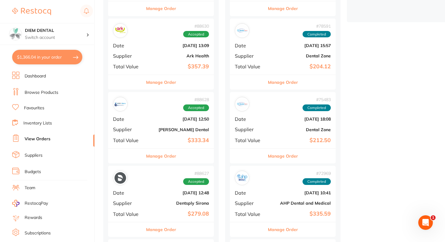
click at [168, 135] on div "# 88628 Accepted Date [DATE] 12:50 Supplier [PERSON_NAME] Dental Total Value $3…" at bounding box center [161, 120] width 106 height 56
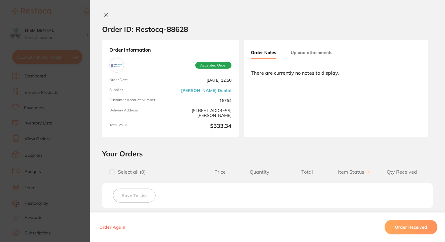
click at [105, 14] on icon at bounding box center [106, 14] width 3 height 3
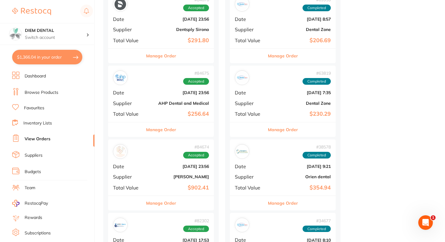
scroll to position [536, 0]
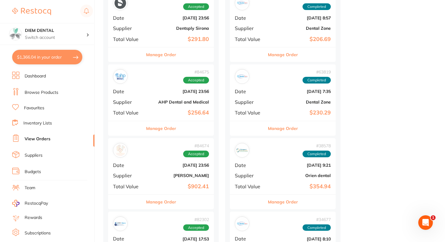
click at [169, 110] on b "$256.64" at bounding box center [178, 113] width 61 height 6
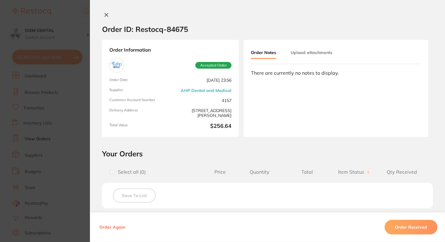
click at [104, 15] on icon at bounding box center [106, 14] width 5 height 5
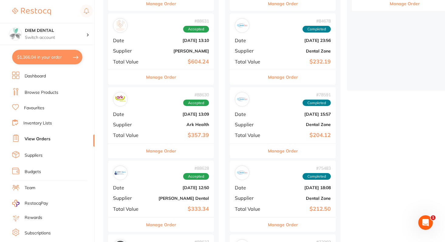
scroll to position [144, 0]
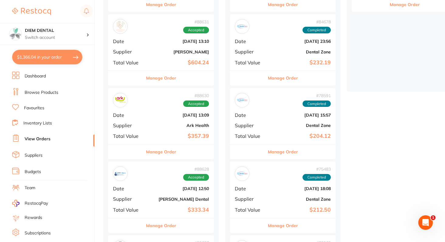
click at [154, 117] on b "Aug 3 2025, 13:09" at bounding box center [178, 115] width 61 height 5
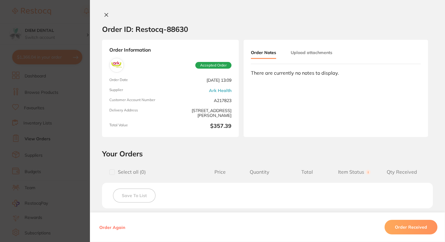
click at [105, 13] on icon at bounding box center [106, 14] width 5 height 5
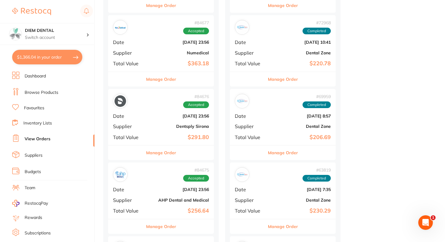
scroll to position [440, 0]
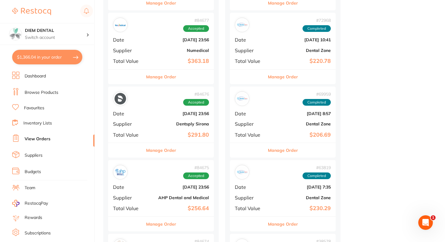
click at [166, 41] on b "Jun 29 2025, 23:56" at bounding box center [178, 39] width 61 height 5
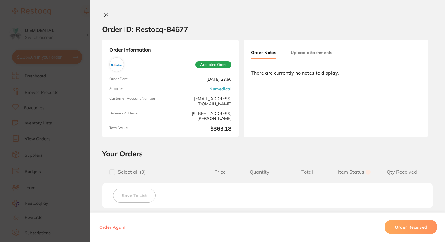
click at [105, 16] on icon at bounding box center [106, 14] width 3 height 3
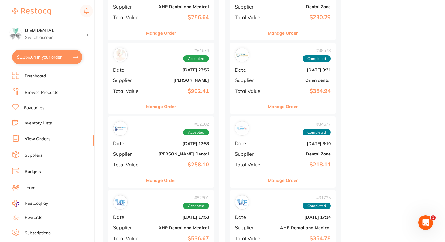
click at [164, 82] on b "[PERSON_NAME]" at bounding box center [178, 80] width 61 height 5
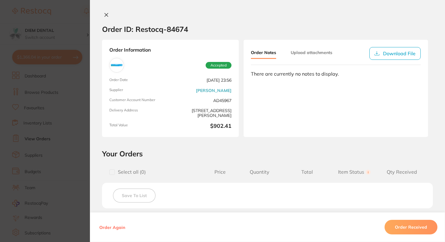
click at [104, 17] on icon at bounding box center [106, 14] width 5 height 5
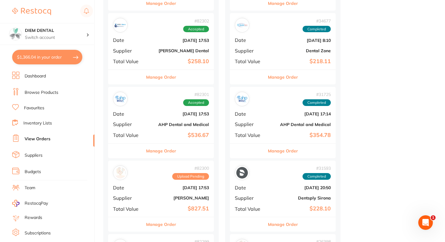
click at [165, 125] on b "AHP Dental and Medical" at bounding box center [178, 124] width 61 height 5
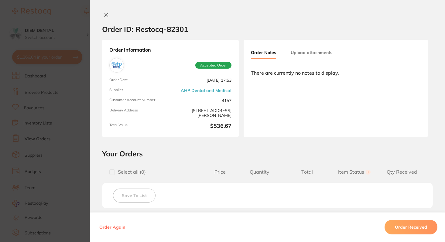
click at [105, 15] on icon at bounding box center [106, 14] width 3 height 3
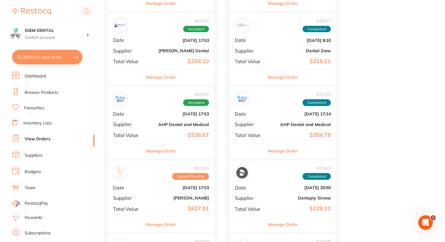
click at [35, 90] on link "Browse Products" at bounding box center [42, 93] width 34 height 6
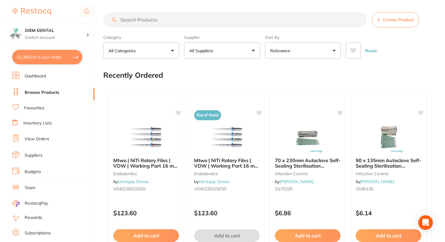
click at [143, 18] on input "search" at bounding box center [235, 19] width 264 height 15
type input "mask"
click at [230, 51] on button "All Suppliers" at bounding box center [222, 51] width 76 height 16
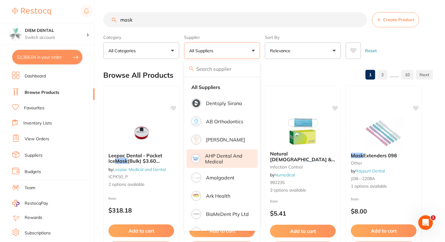
click at [228, 154] on p "AHP Dental and Medical" at bounding box center [227, 158] width 44 height 11
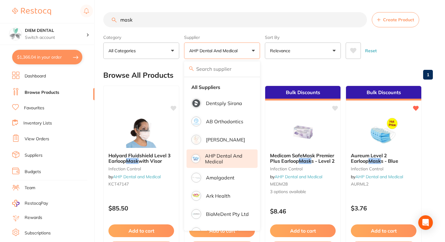
click at [250, 49] on button "AHP Dental and Medical" at bounding box center [222, 51] width 76 height 16
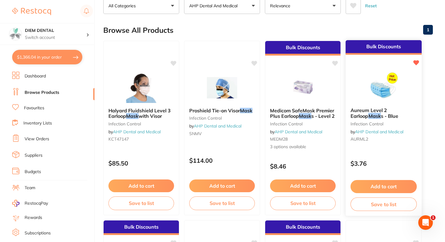
click at [386, 86] on img at bounding box center [383, 87] width 40 height 31
